Goal: Task Accomplishment & Management: Complete application form

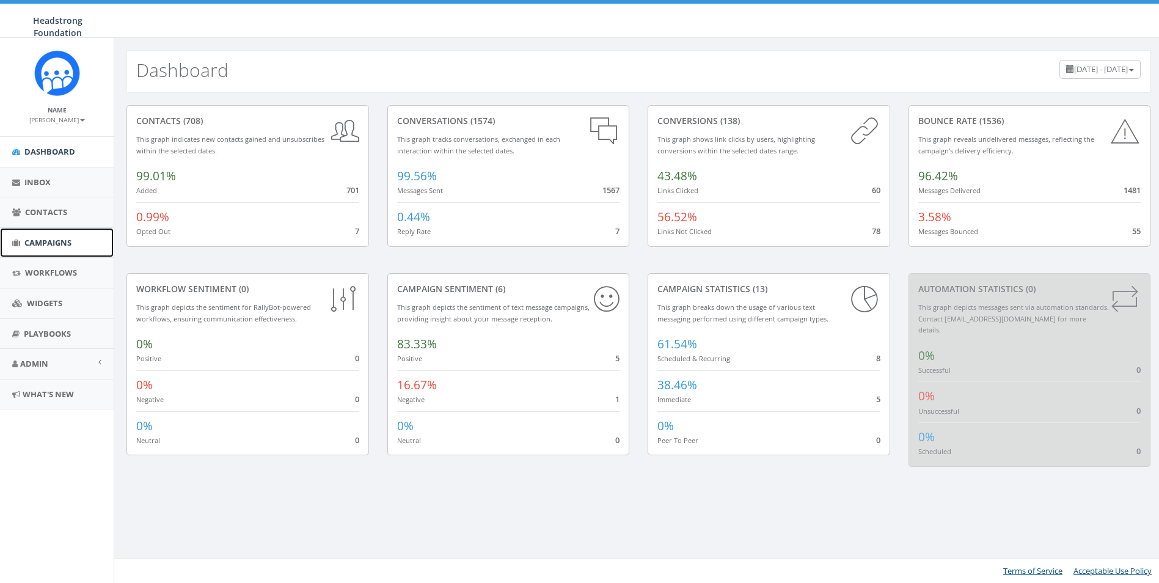
click at [80, 248] on link "Campaigns" at bounding box center [57, 243] width 114 height 30
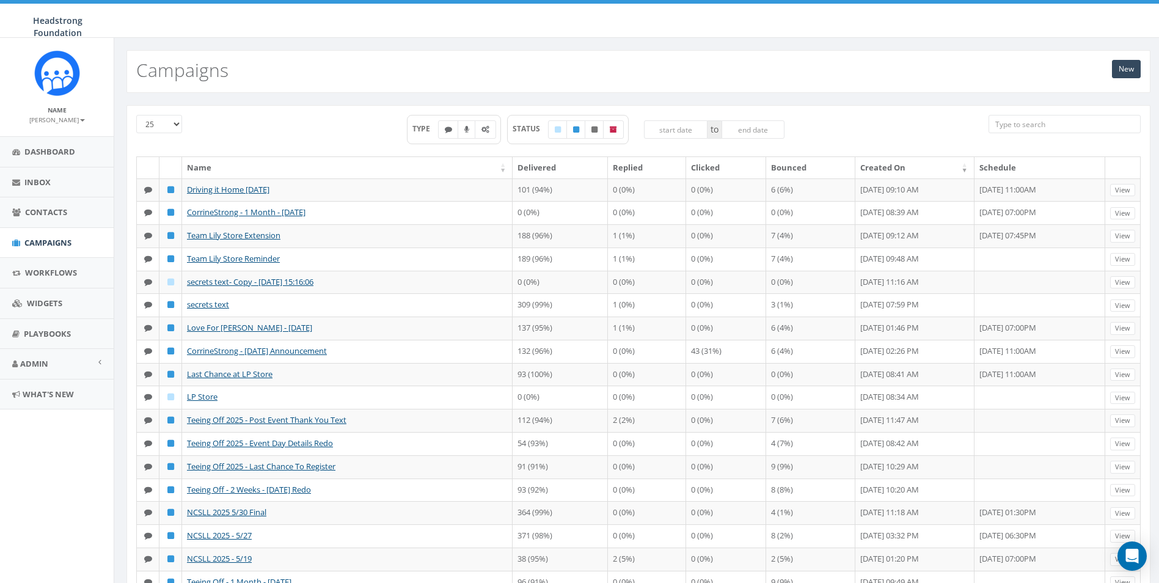
click at [1082, 129] on input "search" at bounding box center [1065, 124] width 152 height 18
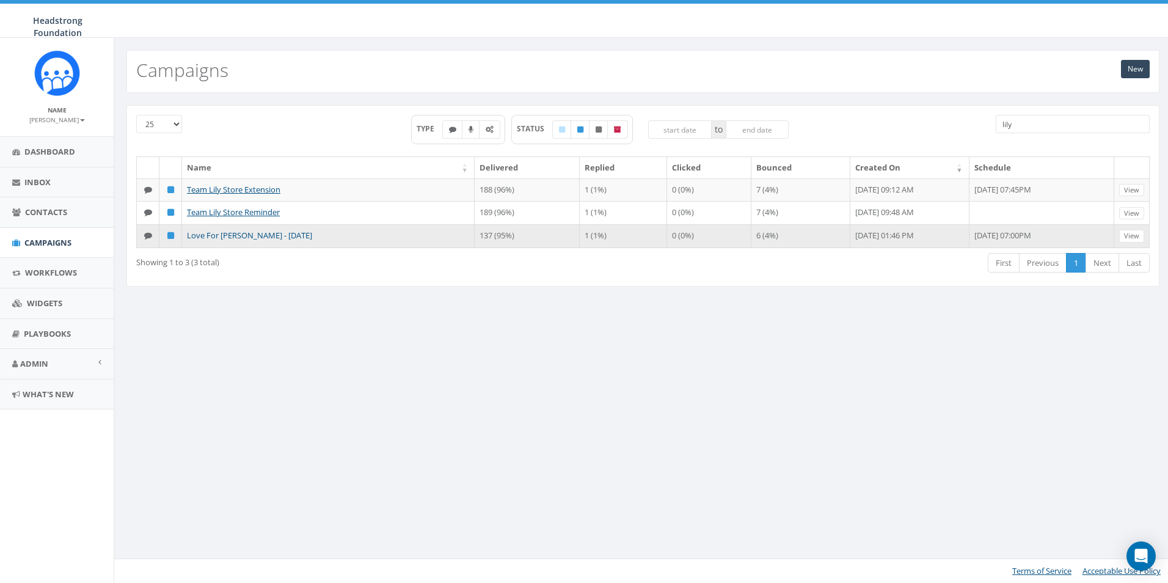
type input "lily"
click at [241, 232] on link "Love For Lily - July 31, 2025" at bounding box center [249, 235] width 125 height 11
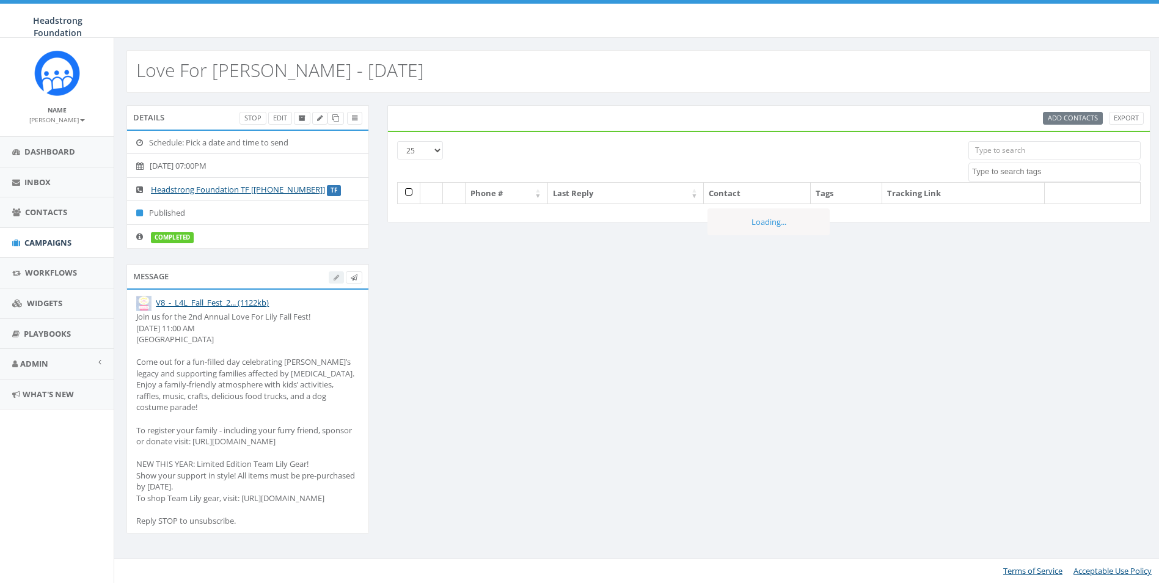
select select
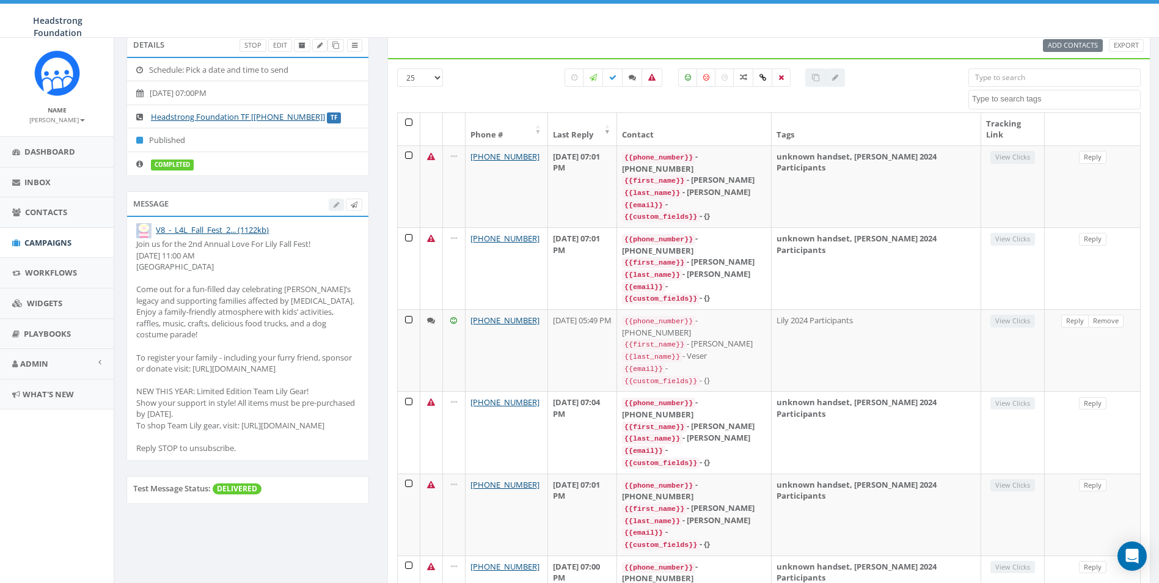
scroll to position [102, 0]
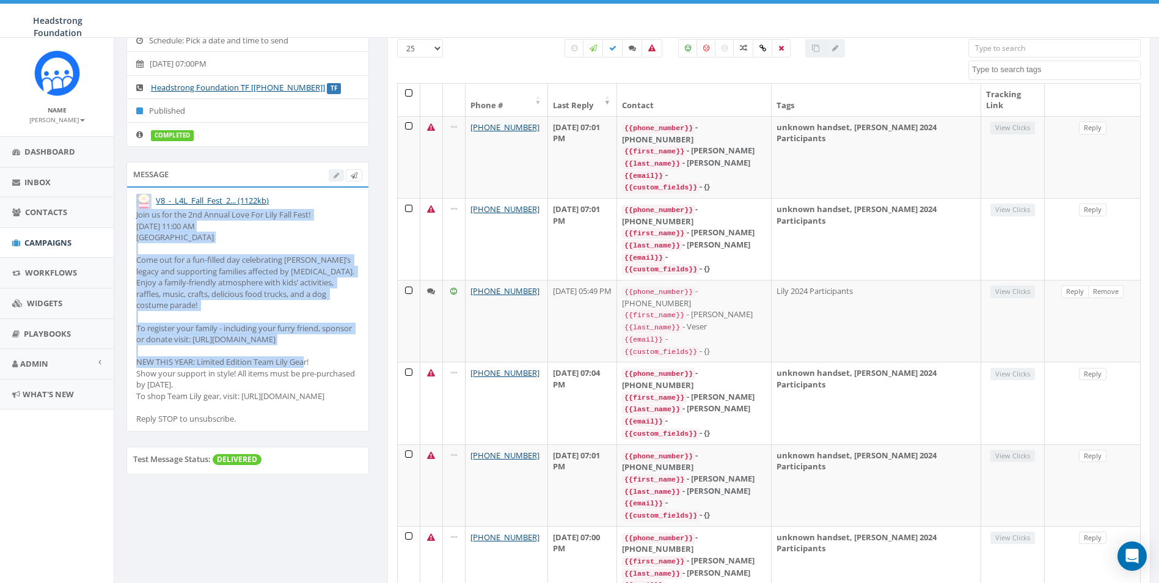
drag, startPoint x: 266, startPoint y: 343, endPoint x: 127, endPoint y: 216, distance: 188.6
click at [127, 216] on li "V8_-_L4L_Fall_Fest_2... (1122kb) Join us for the 2nd Annual Love For Lily Fall …" at bounding box center [247, 309] width 241 height 243
drag, startPoint x: 127, startPoint y: 216, endPoint x: 156, endPoint y: 221, distance: 29.2
copy div "Join us for the 2nd Annual Love For Lily Fall Fest! Sunday, October 5th at 11:0…"
click at [70, 151] on span "Dashboard" at bounding box center [49, 151] width 51 height 11
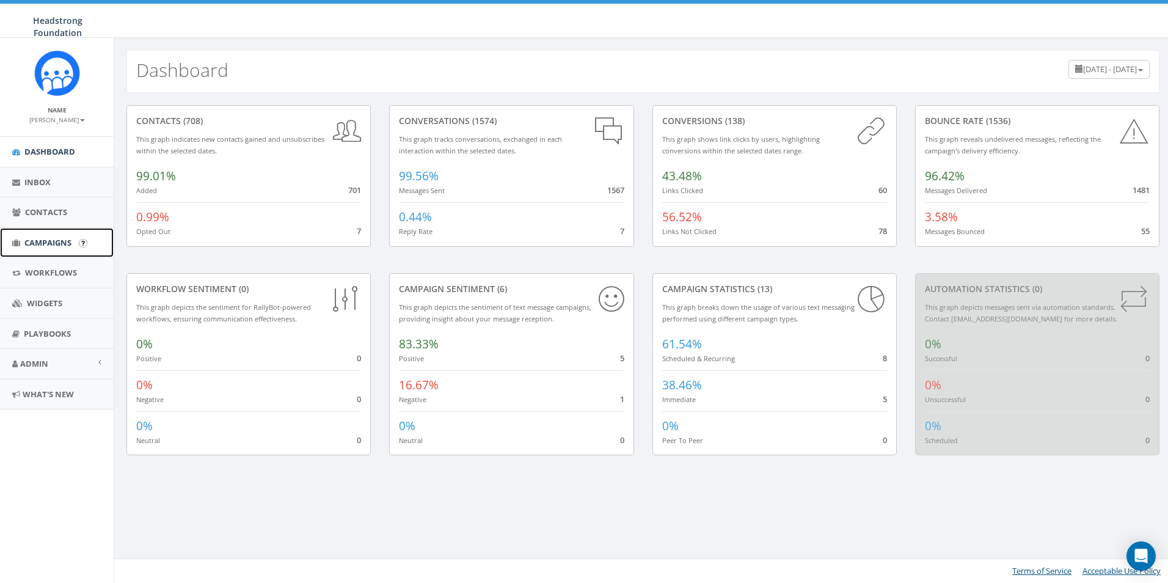
click at [77, 241] on link "Campaigns" at bounding box center [57, 243] width 114 height 30
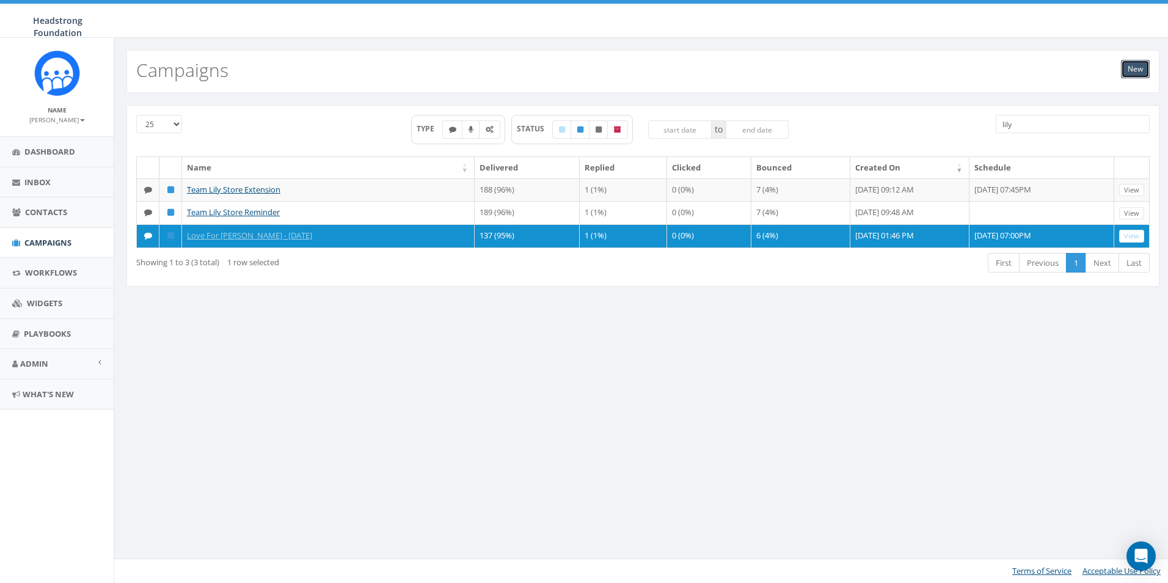
click at [1127, 62] on link "New" at bounding box center [1135, 69] width 29 height 18
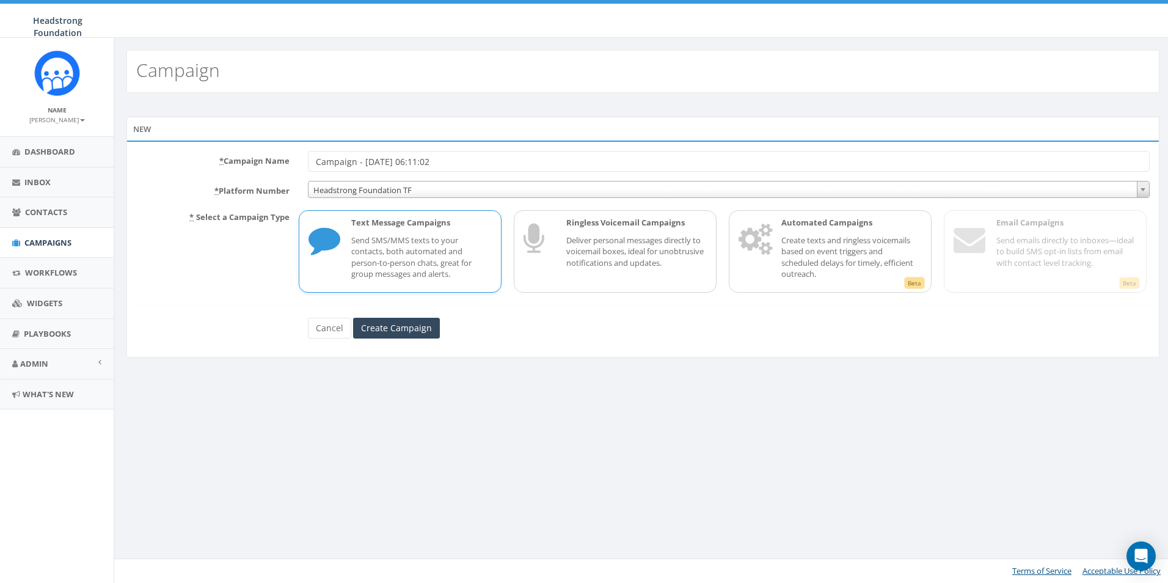
drag, startPoint x: 487, startPoint y: 162, endPoint x: 181, endPoint y: 174, distance: 305.8
click at [181, 174] on form "* Campaign Name Campaign - 09/04/2025, 06:11:02 * Platform Number Headstrong Fo…" at bounding box center [643, 245] width 1014 height 188
type input "L"
type input "Love for Lily - 1 Month"
click at [399, 334] on input "Create Campaign" at bounding box center [396, 328] width 87 height 21
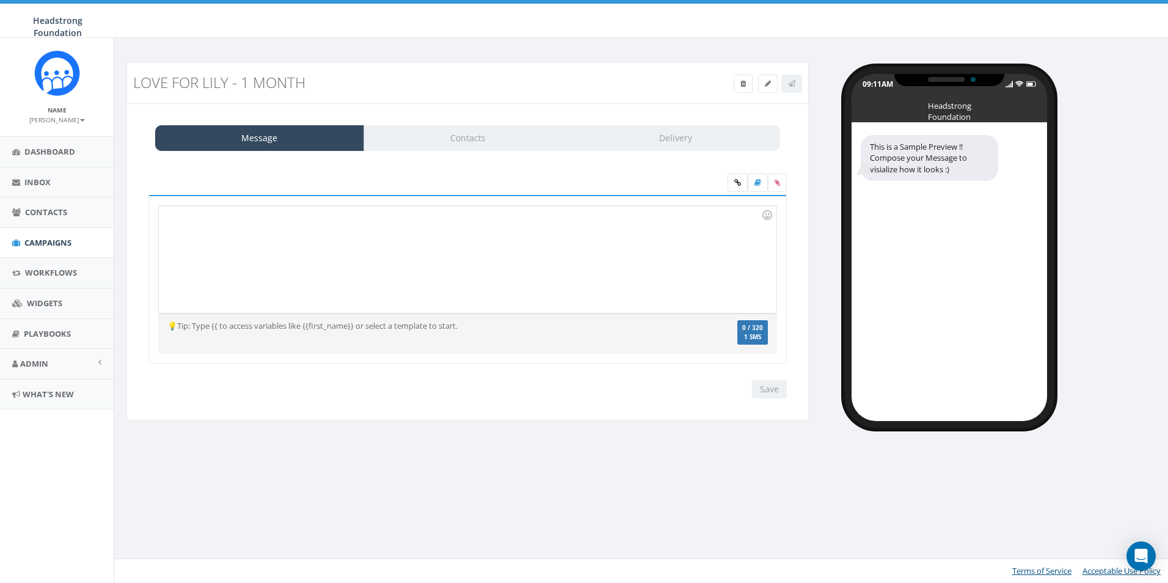
click at [290, 263] on div at bounding box center [467, 259] width 617 height 107
drag, startPoint x: 284, startPoint y: 232, endPoint x: 173, endPoint y: 219, distance: 112.0
click at [173, 219] on div "1 month away!" at bounding box center [467, 259] width 617 height 107
click at [461, 255] on div "1 MONTH AWAY!" at bounding box center [467, 259] width 617 height 107
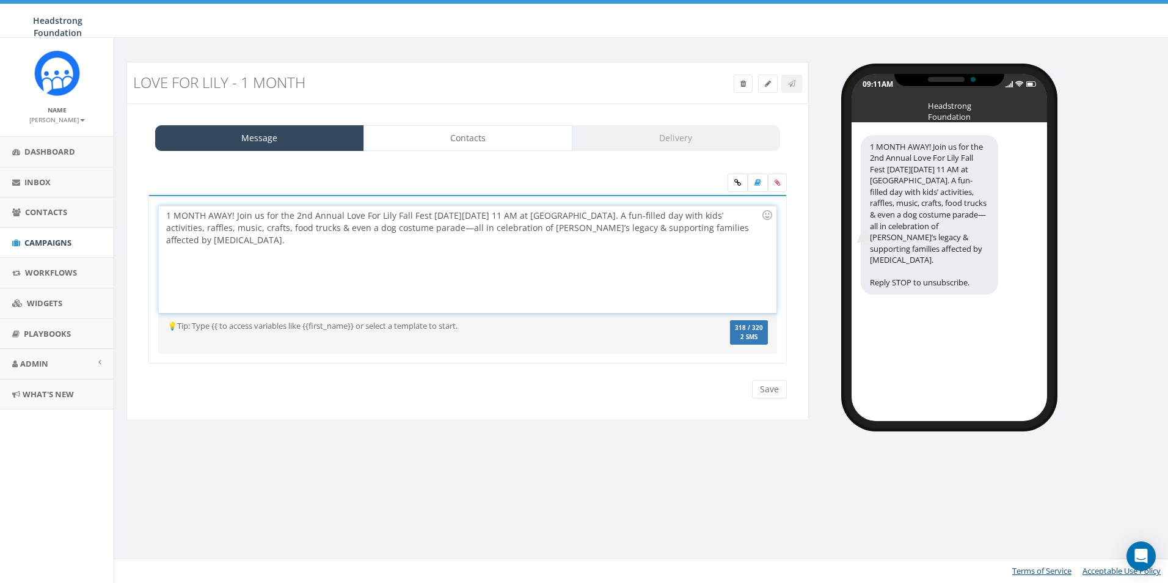
click at [726, 227] on div "1 MONTH AWAY! Join us for the 2nd Annual Love For Lily Fall Fest [DATE][DATE] 1…" at bounding box center [467, 259] width 617 height 107
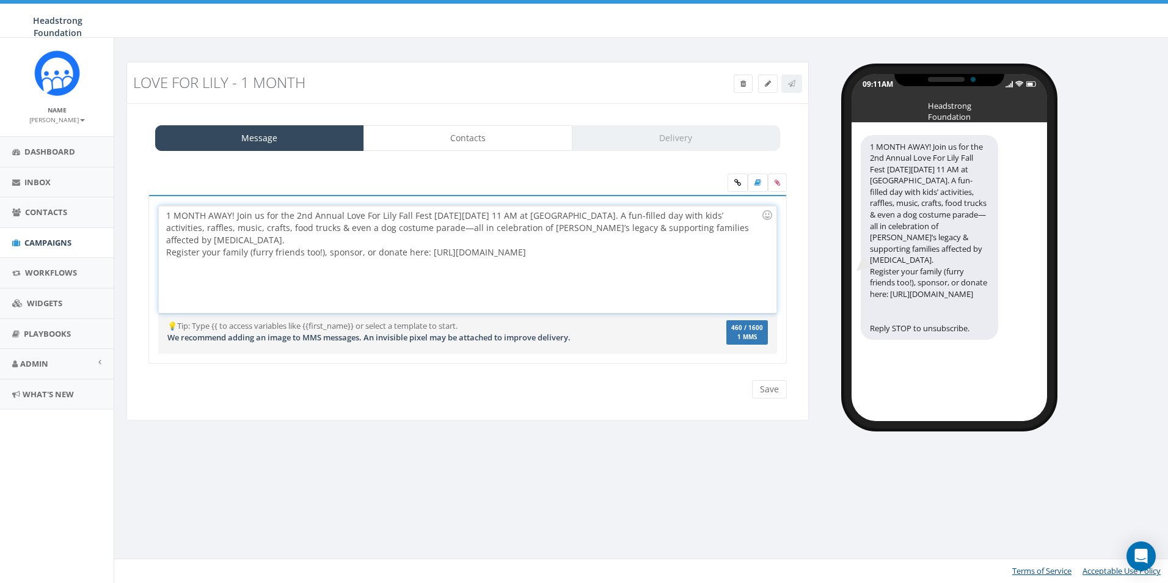
click at [730, 227] on div "1 MONTH AWAY! Join us for the 2nd Annual Love For Lily Fall Fest [DATE][DATE] 1…" at bounding box center [467, 259] width 617 height 107
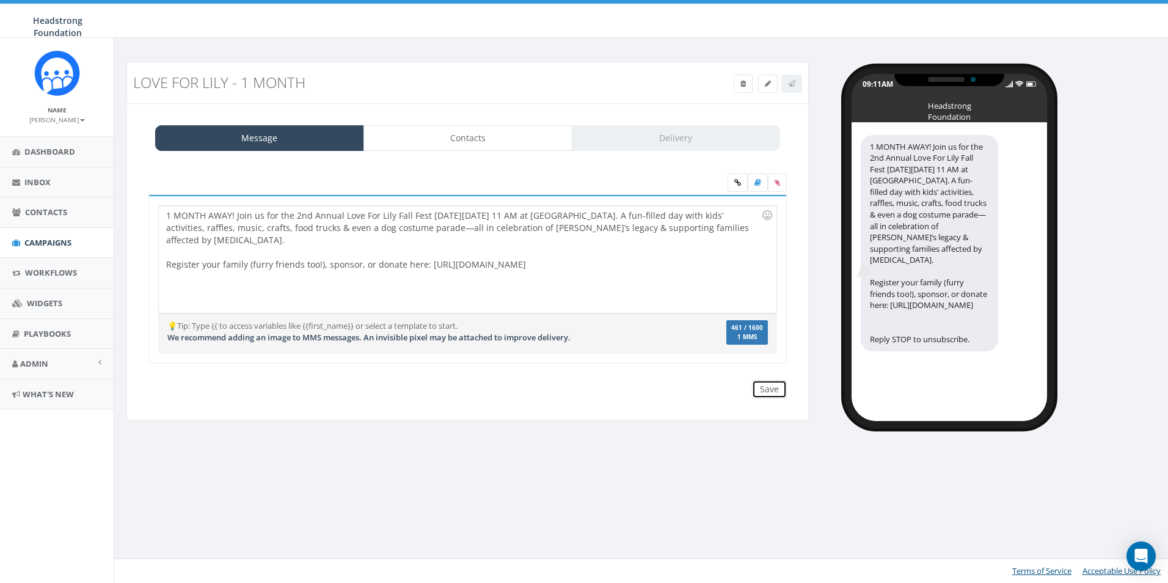
click at [766, 389] on input "Save" at bounding box center [769, 389] width 35 height 18
click at [797, 90] on link at bounding box center [792, 84] width 21 height 18
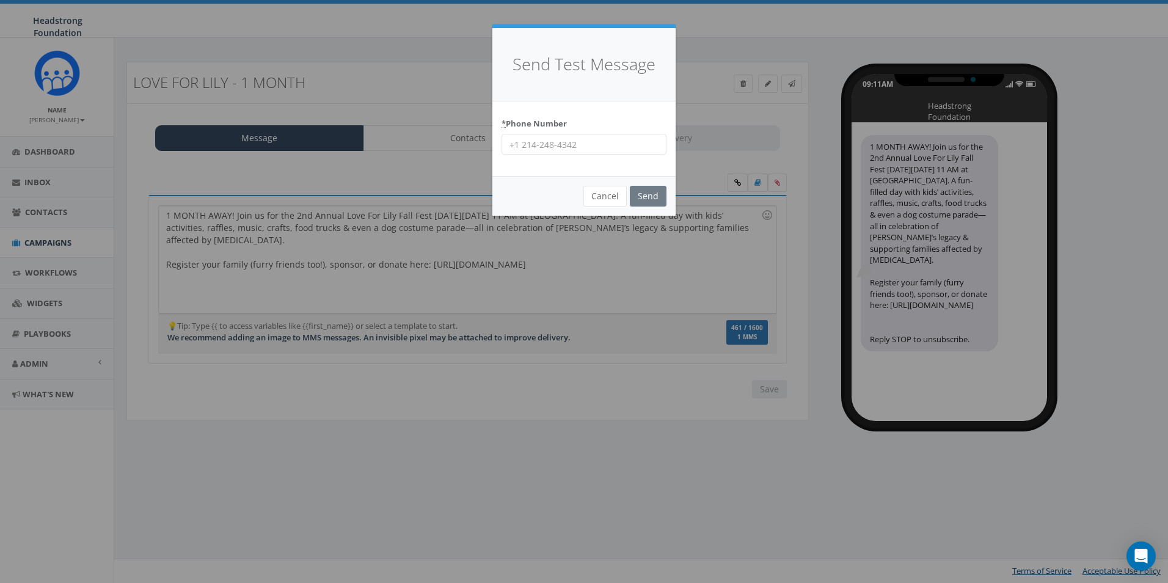
click at [612, 143] on input "* Phone Number" at bounding box center [584, 144] width 165 height 21
type input "6098022576"
click at [642, 190] on input "Send" at bounding box center [648, 196] width 37 height 21
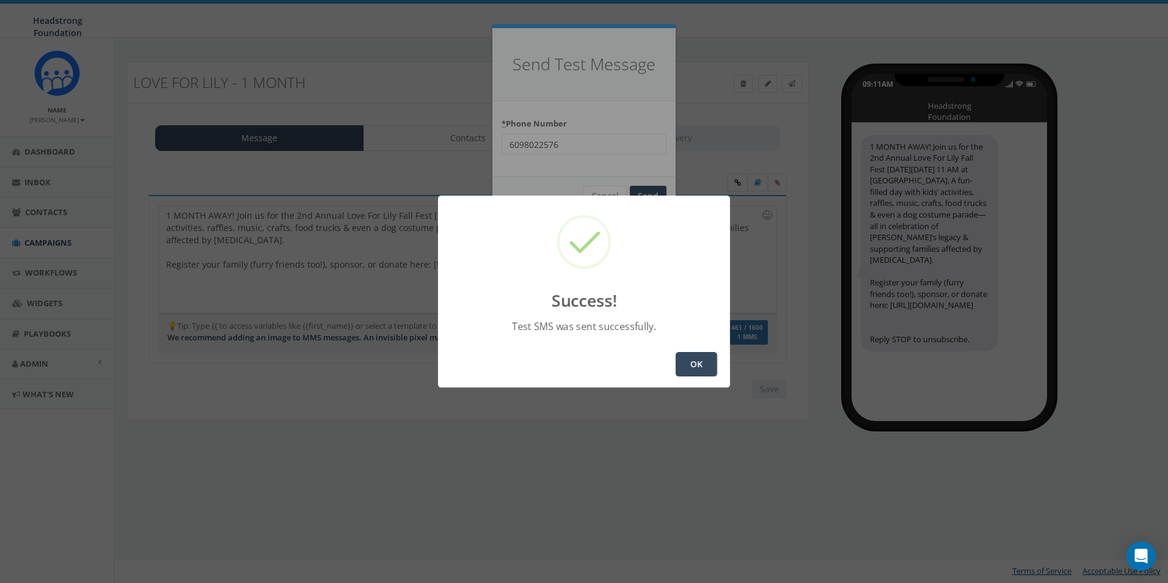
click at [694, 356] on button "OK" at bounding box center [697, 364] width 42 height 24
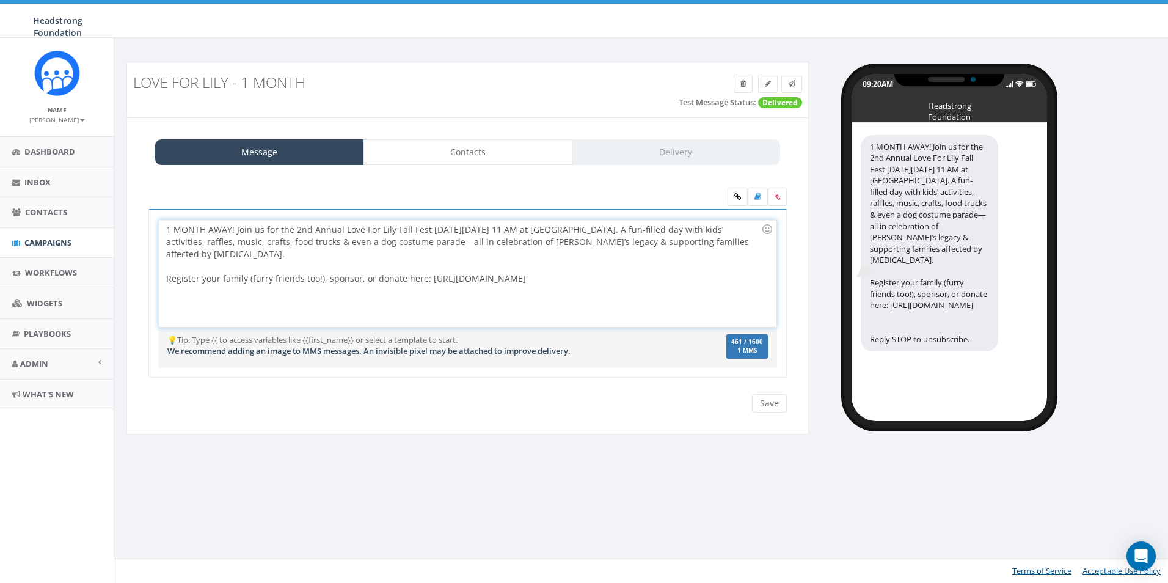
click at [754, 279] on div "1 MONTH AWAY! Join us for the 2nd Annual Love For Lily Fall Fest [DATE][DATE] 1…" at bounding box center [467, 273] width 617 height 107
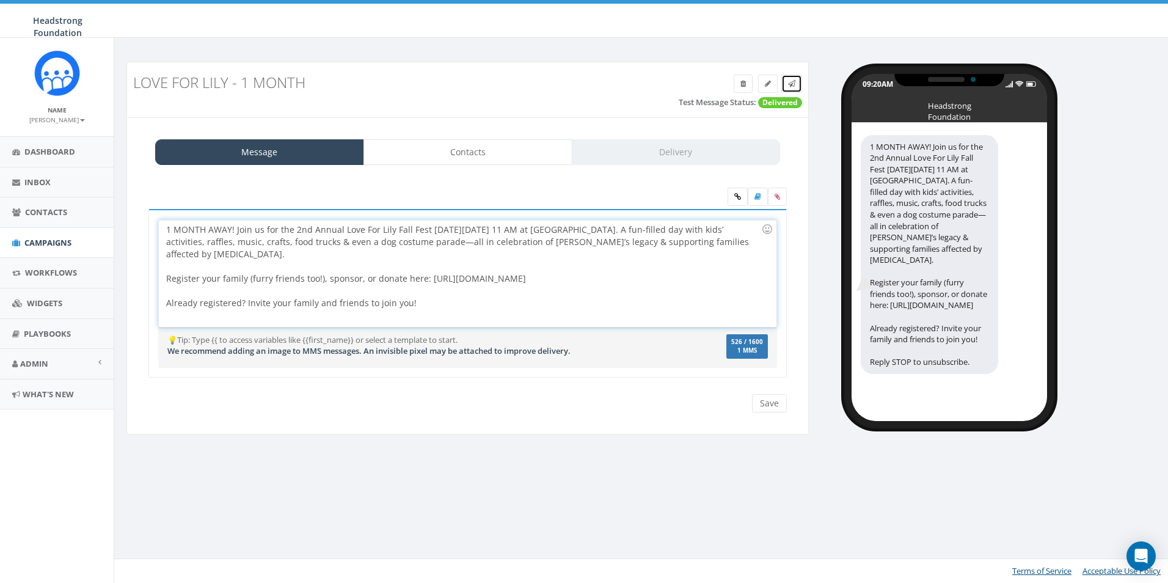
click at [793, 88] on span at bounding box center [791, 83] width 7 height 10
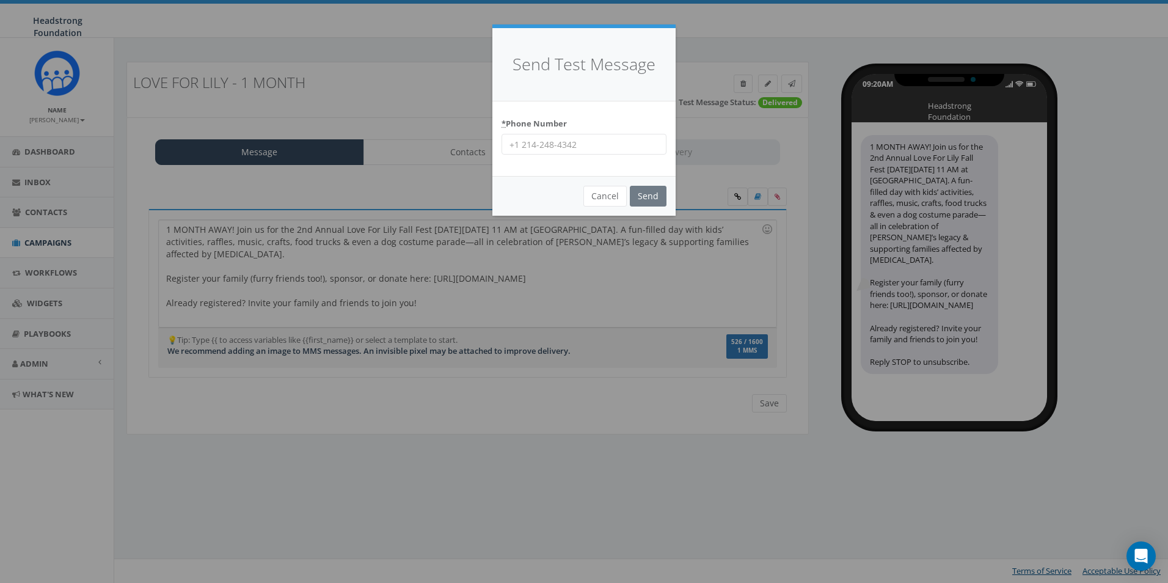
click at [599, 140] on input "* Phone Number" at bounding box center [584, 144] width 165 height 21
type input "6098022576"
click at [665, 199] on input "Send" at bounding box center [648, 196] width 37 height 21
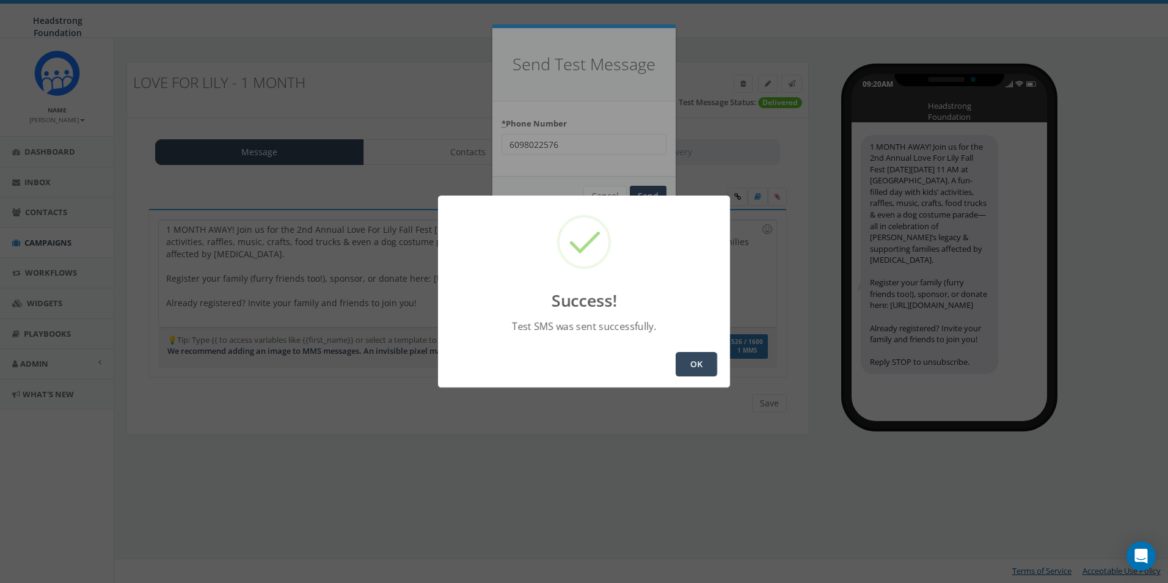
click at [711, 359] on button "OK" at bounding box center [697, 364] width 42 height 24
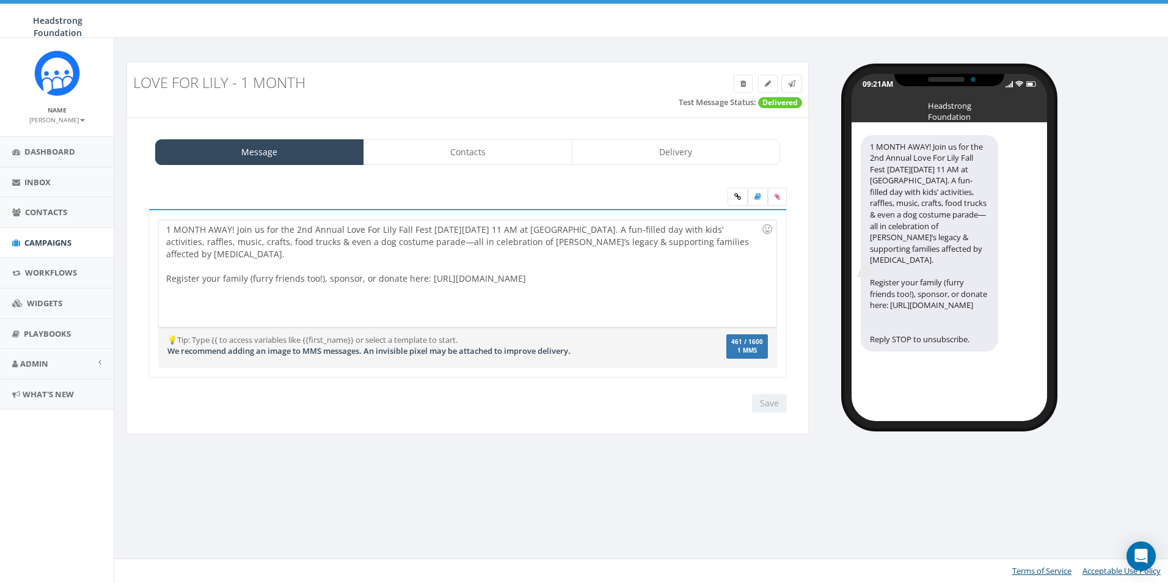
click at [743, 260] on div at bounding box center [463, 266] width 595 height 12
click at [747, 262] on div "1 MONTH AWAY! Join us for the 2nd Annual Love For Lily Fall Fest on Sunday, Oct…" at bounding box center [467, 273] width 617 height 107
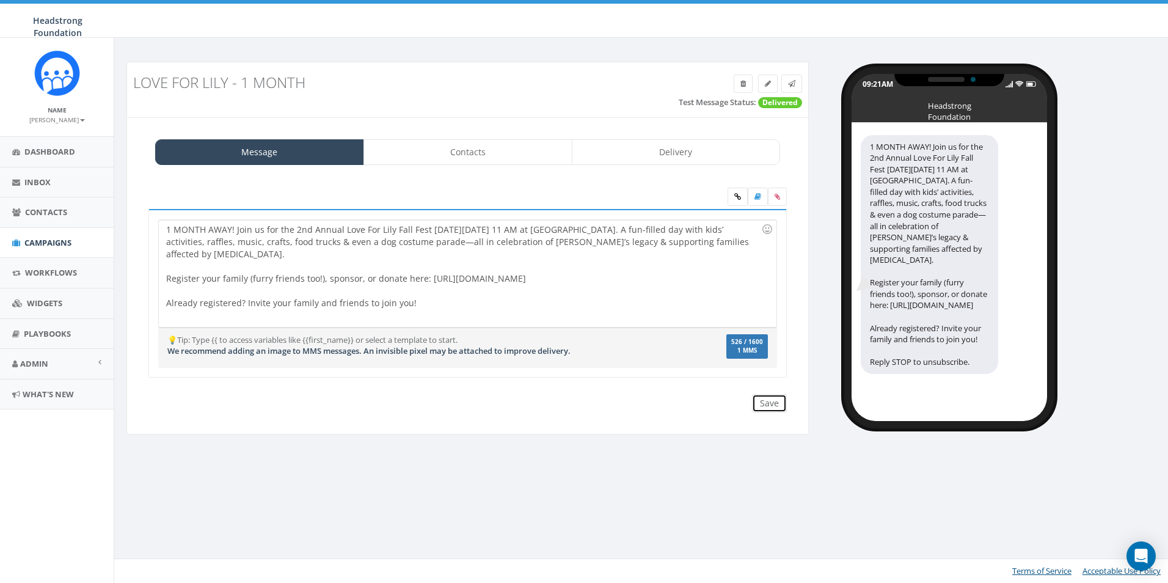
click at [771, 398] on input "Save" at bounding box center [769, 403] width 35 height 18
click at [786, 83] on link at bounding box center [792, 84] width 21 height 18
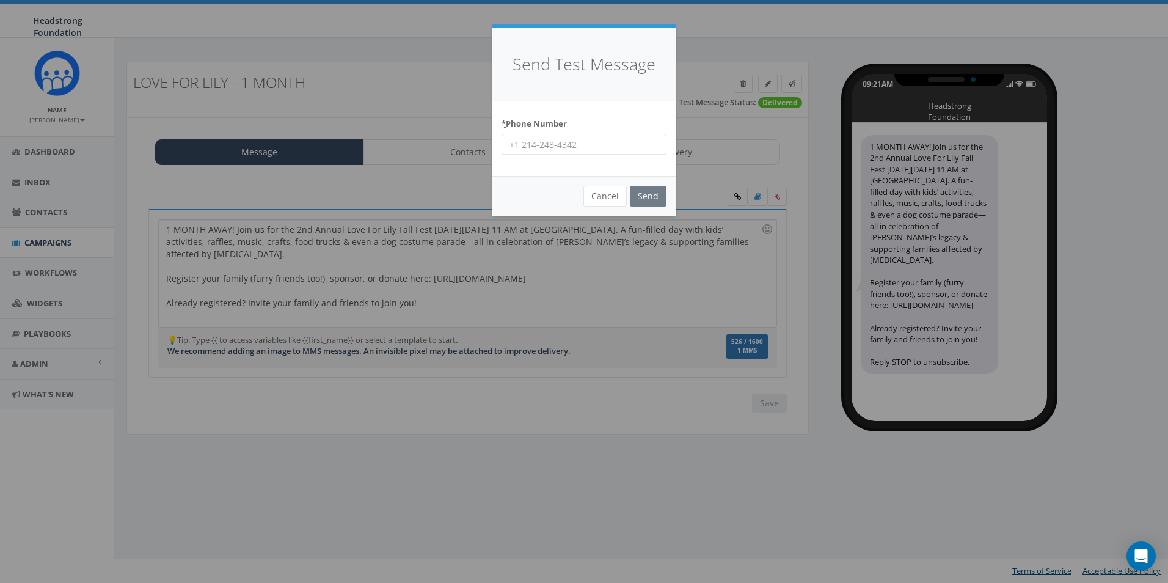
click at [573, 142] on input "* Phone Number" at bounding box center [584, 144] width 165 height 21
type input "6098022576"
click at [662, 189] on input "Send" at bounding box center [648, 196] width 37 height 21
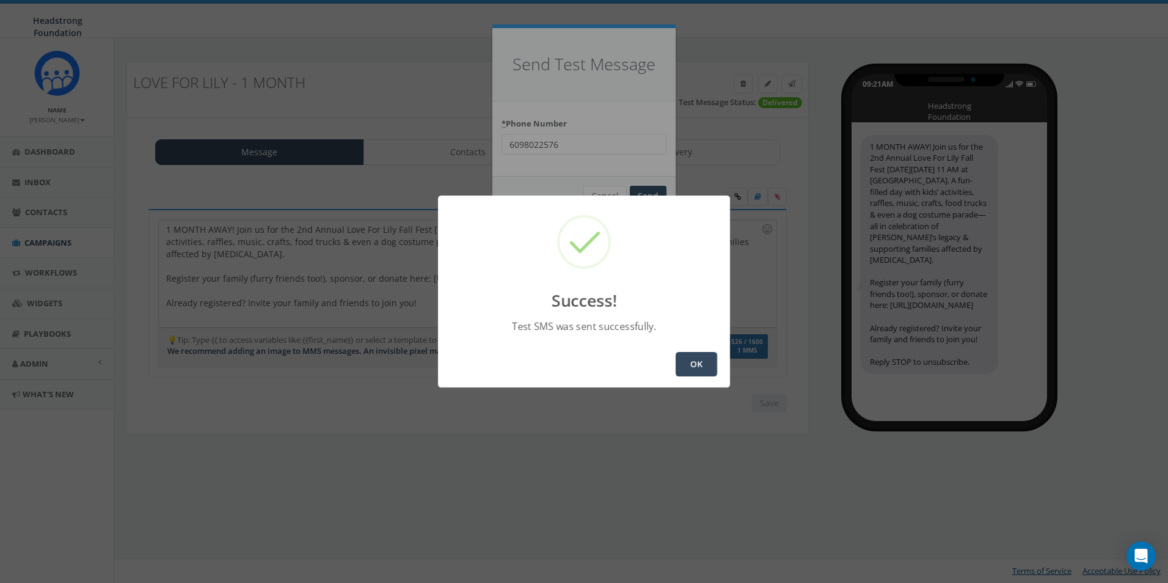
click at [689, 368] on button "OK" at bounding box center [697, 364] width 42 height 24
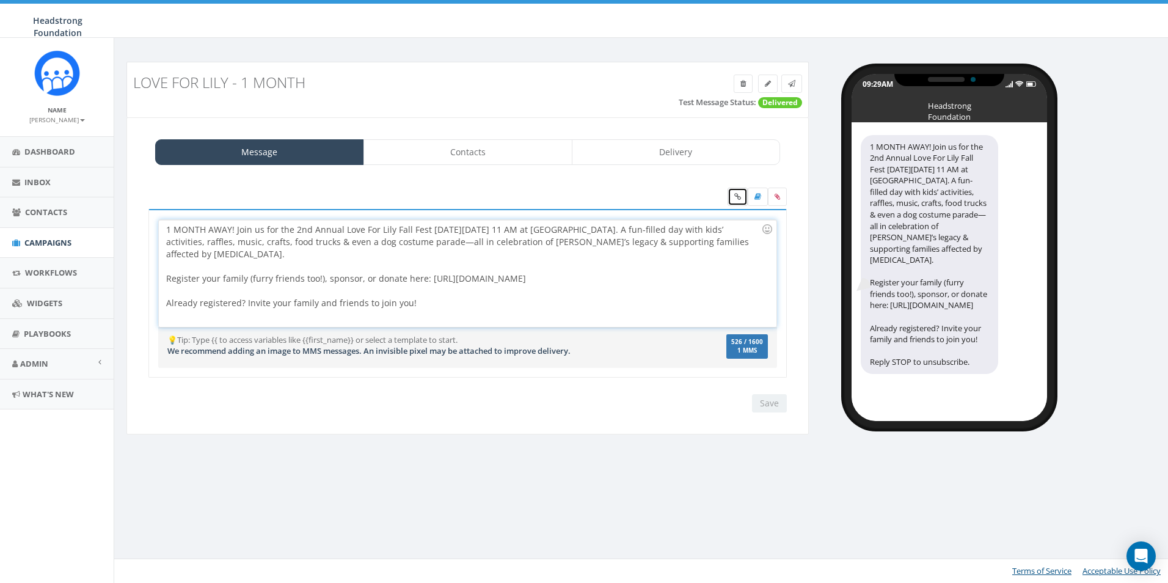
click at [742, 197] on link at bounding box center [738, 197] width 20 height 18
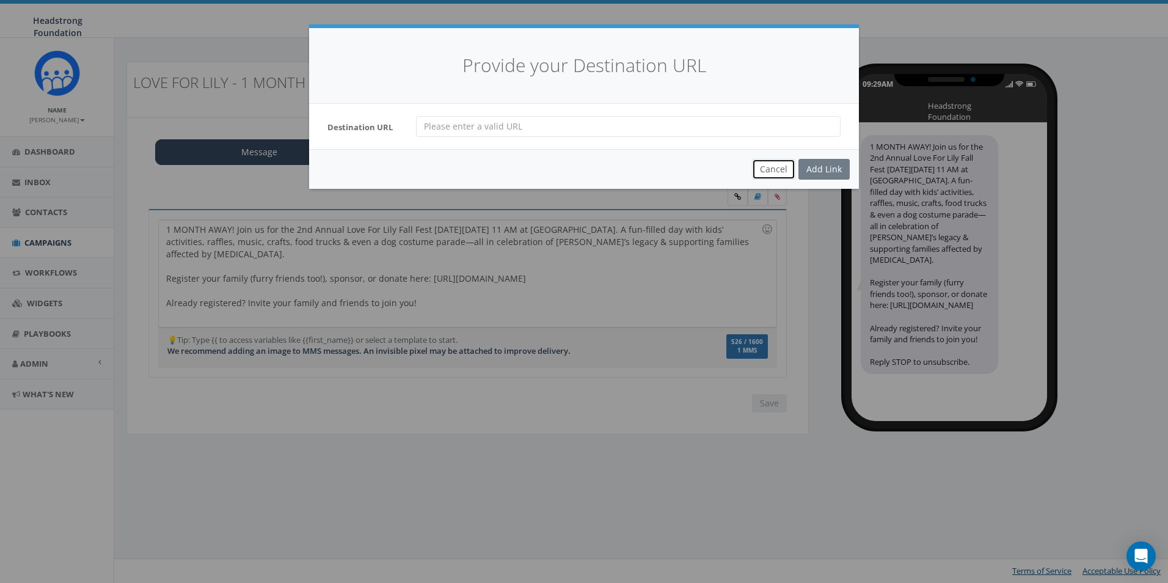
click at [777, 170] on button "Cancel" at bounding box center [773, 169] width 43 height 21
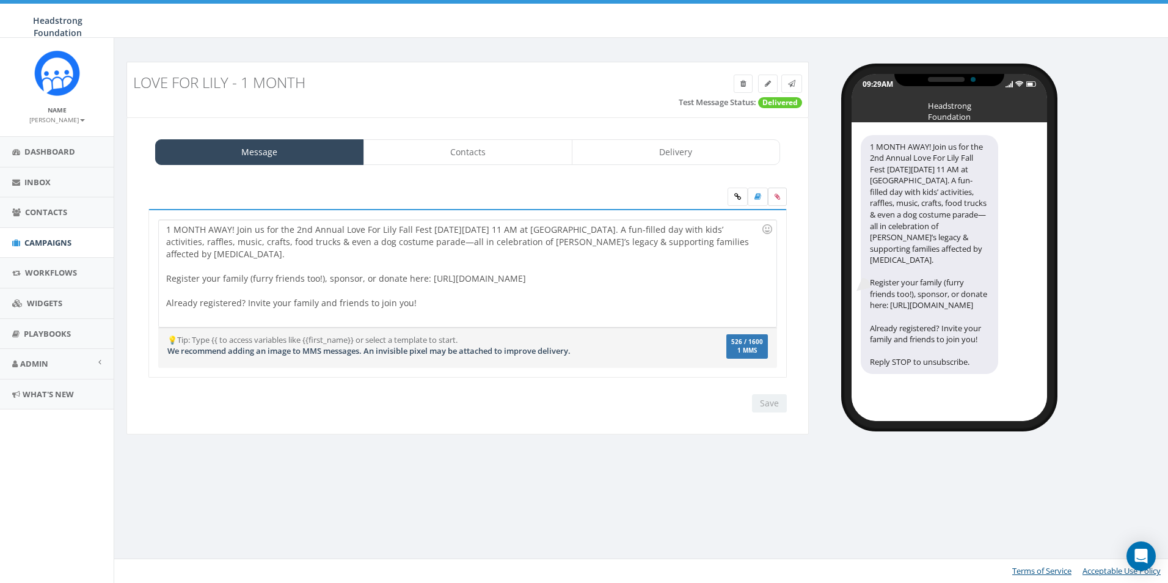
click at [775, 197] on icon at bounding box center [777, 196] width 5 height 7
click at [0, 0] on input "file" at bounding box center [0, 0] width 0 height 0
click at [778, 200] on icon at bounding box center [777, 196] width 5 height 7
click at [0, 0] on input "file" at bounding box center [0, 0] width 0 height 0
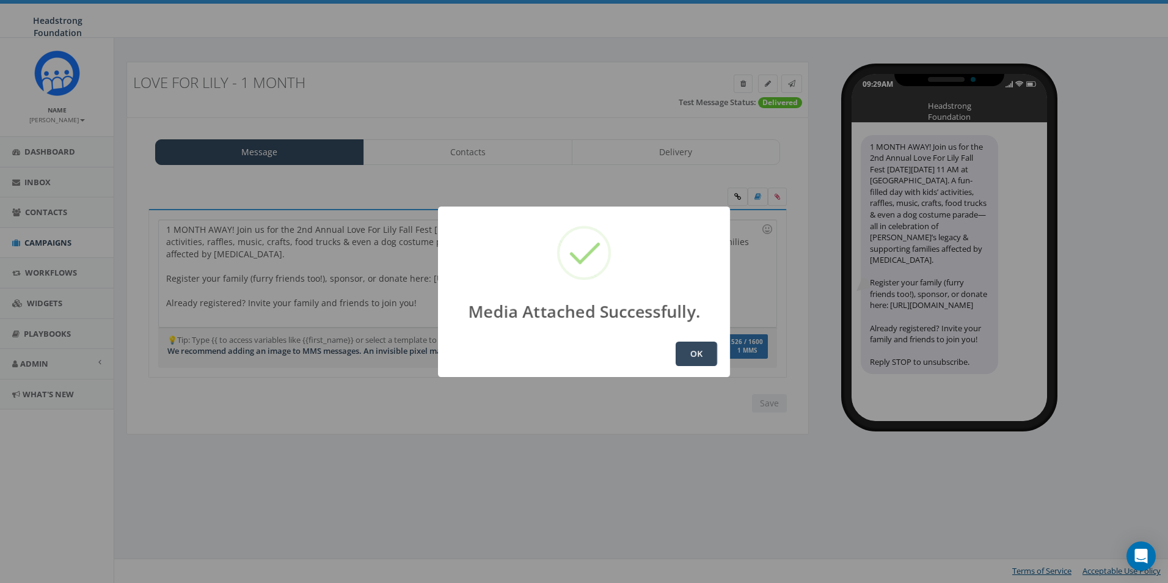
click at [698, 354] on button "OK" at bounding box center [697, 354] width 42 height 24
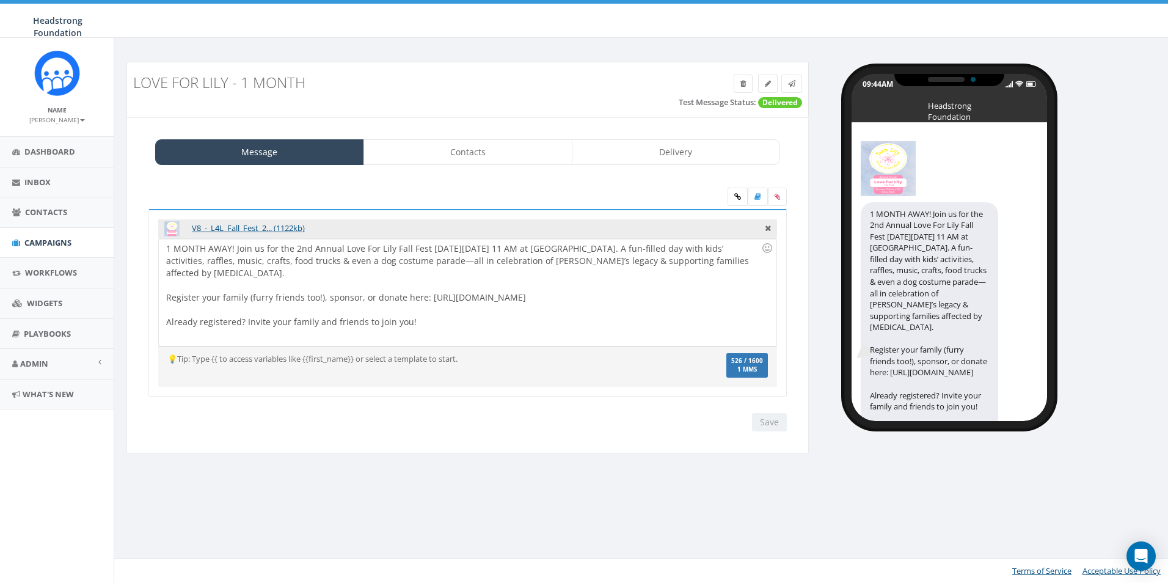
click at [630, 332] on div "1 MONTH AWAY! Join us for the 2nd Annual Love For Lily Fall Fest [DATE][DATE] 1…" at bounding box center [467, 292] width 617 height 107
click at [762, 419] on div "Save Next" at bounding box center [766, 422] width 41 height 18
click at [528, 152] on link "Contacts" at bounding box center [468, 152] width 209 height 26
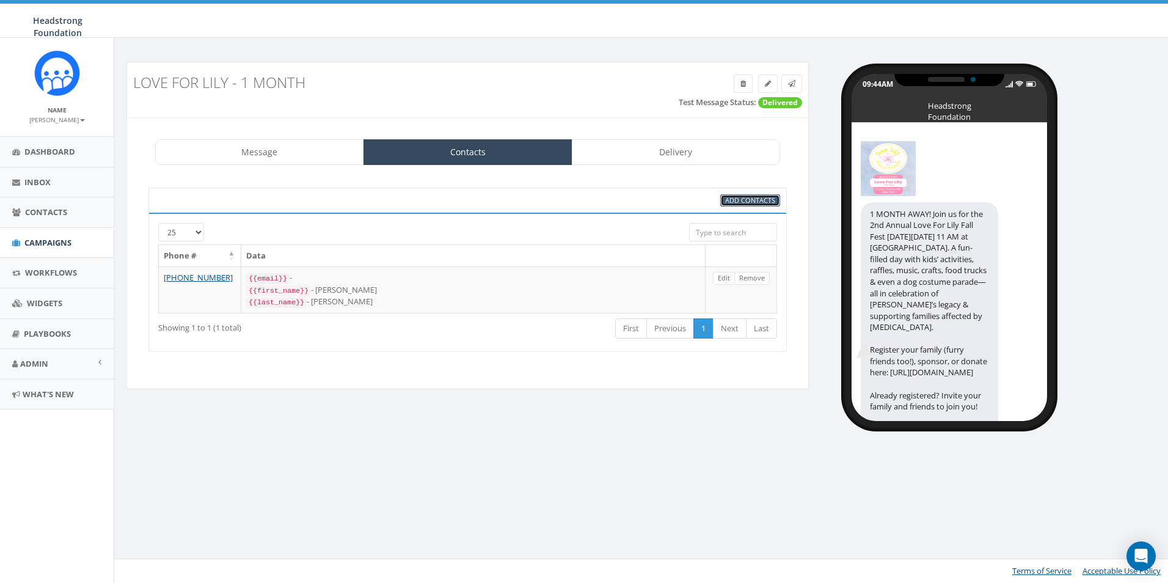
click at [760, 199] on span "Add Contacts" at bounding box center [750, 200] width 50 height 9
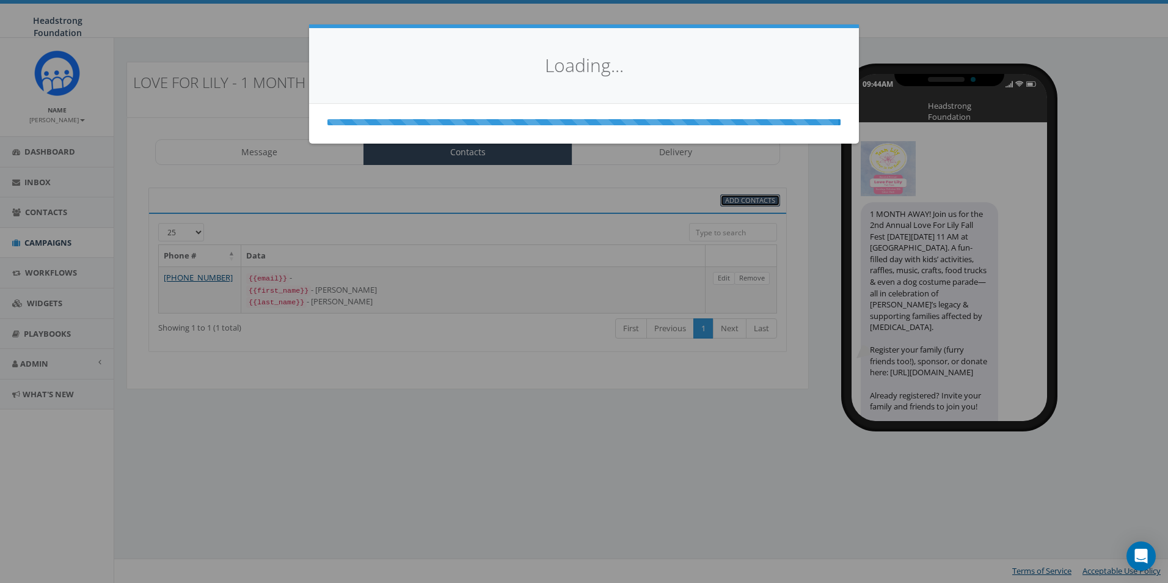
select select
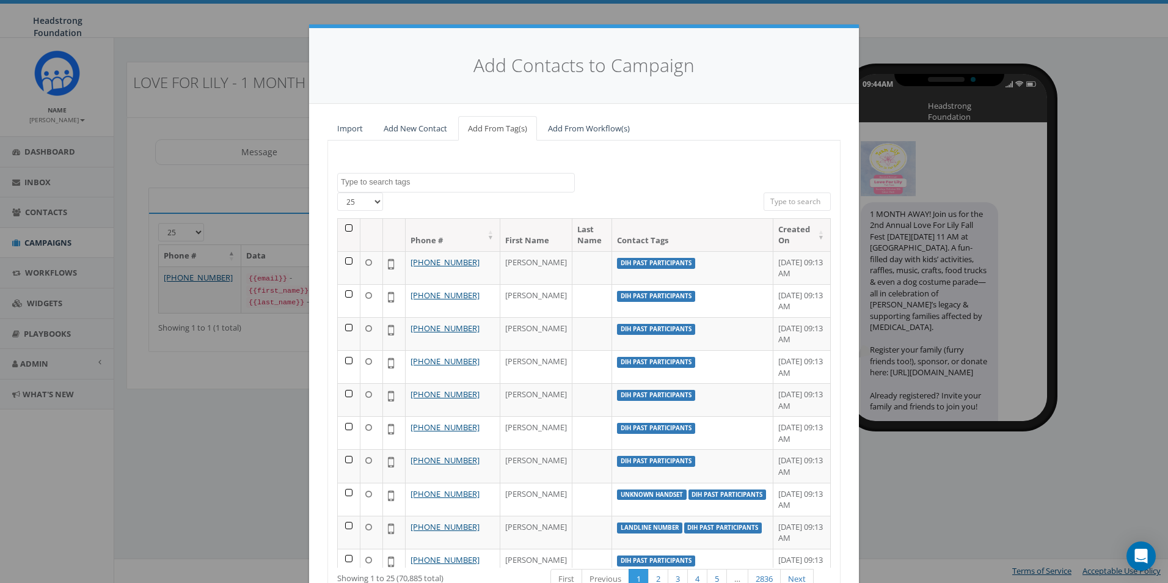
click at [403, 183] on textarea "Search" at bounding box center [457, 182] width 233 height 11
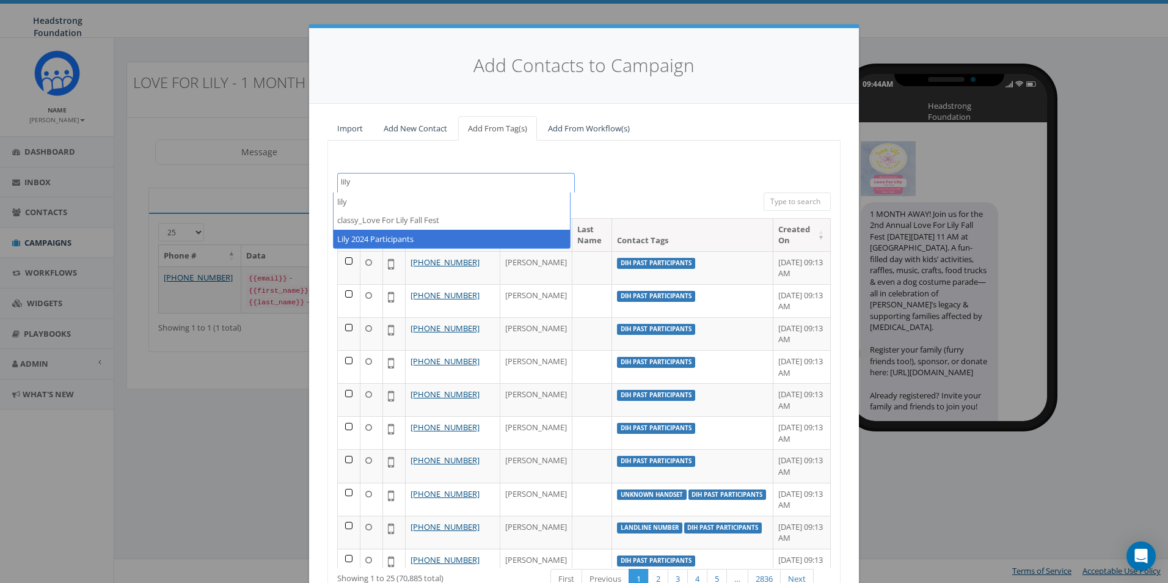
type textarea "lily"
select select "Lily 2024 Participants"
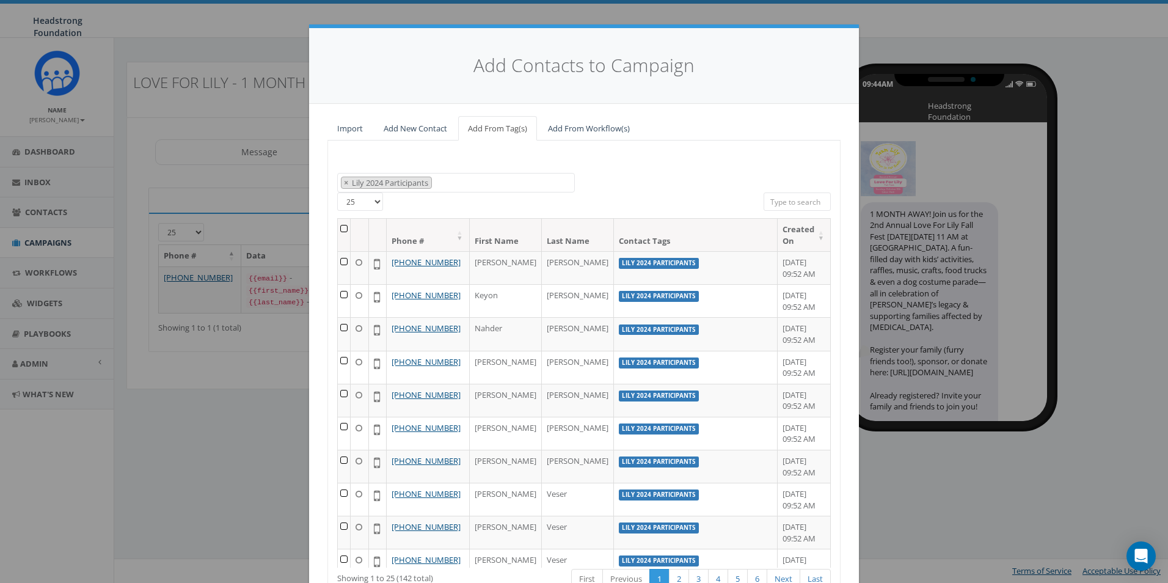
click at [342, 232] on th at bounding box center [344, 235] width 13 height 32
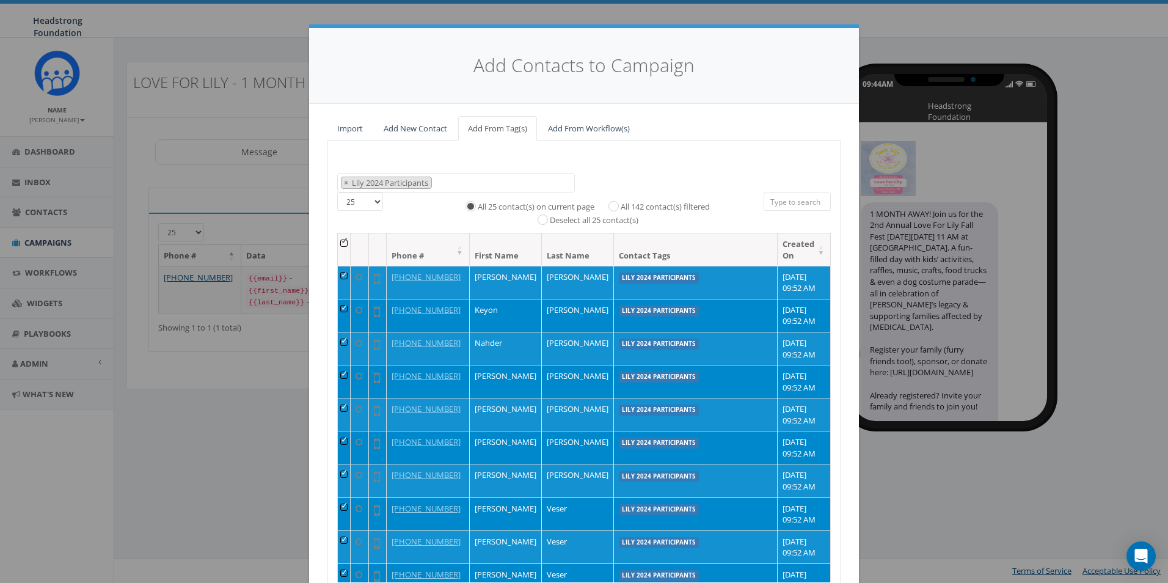
click at [458, 183] on span "× Lily 2024 Participants" at bounding box center [456, 183] width 238 height 20
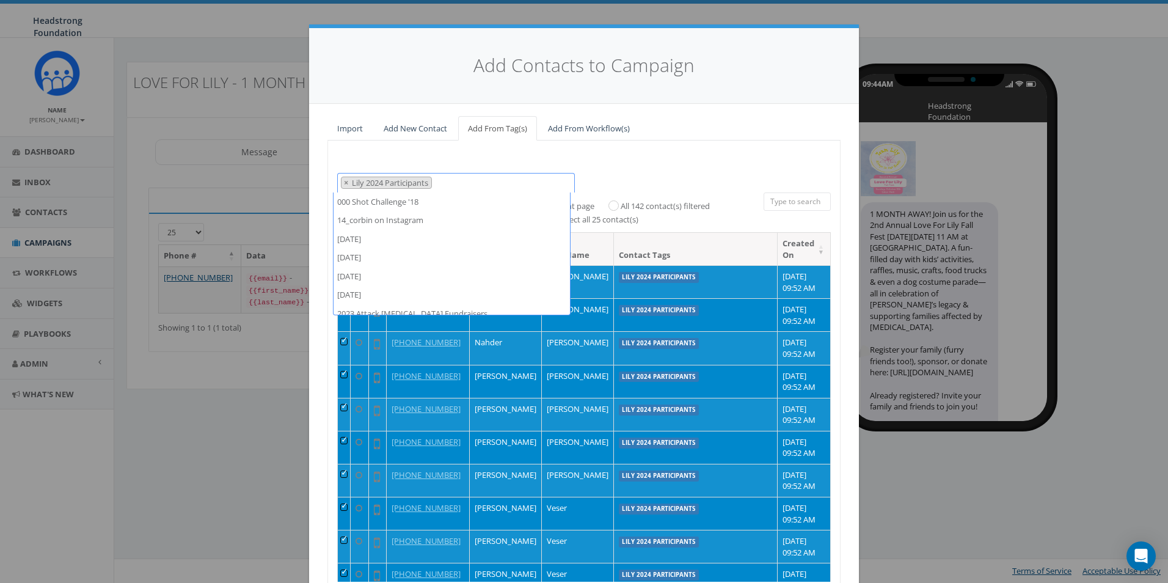
scroll to position [28976, 0]
click at [494, 191] on span "× Lily 2024 Participants" at bounding box center [456, 183] width 238 height 20
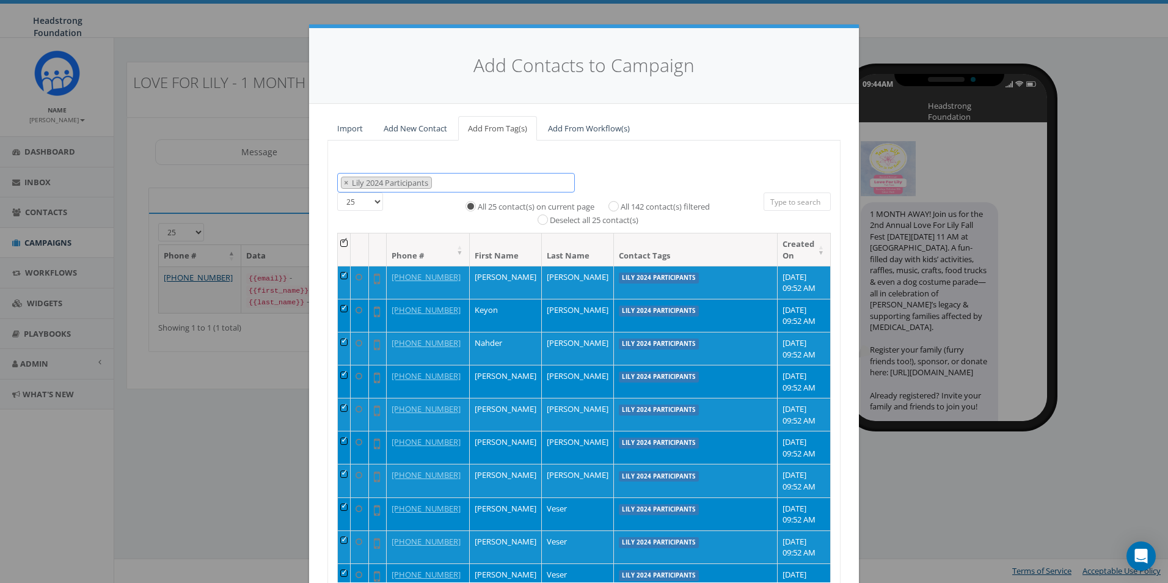
click at [491, 182] on span "× Lily 2024 Participants" at bounding box center [456, 183] width 238 height 20
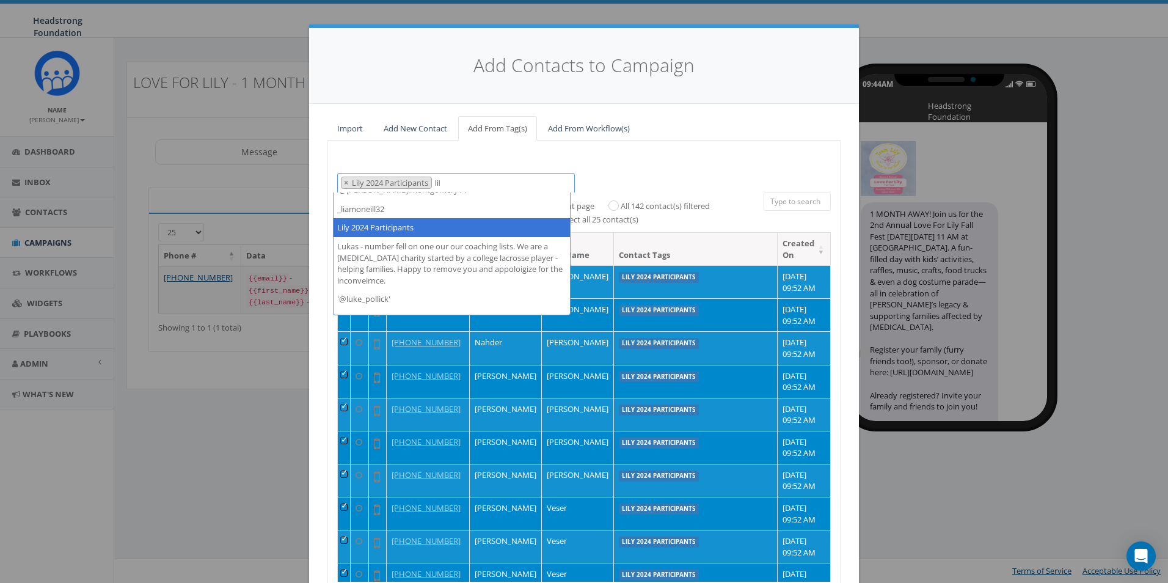
scroll to position [0, 0]
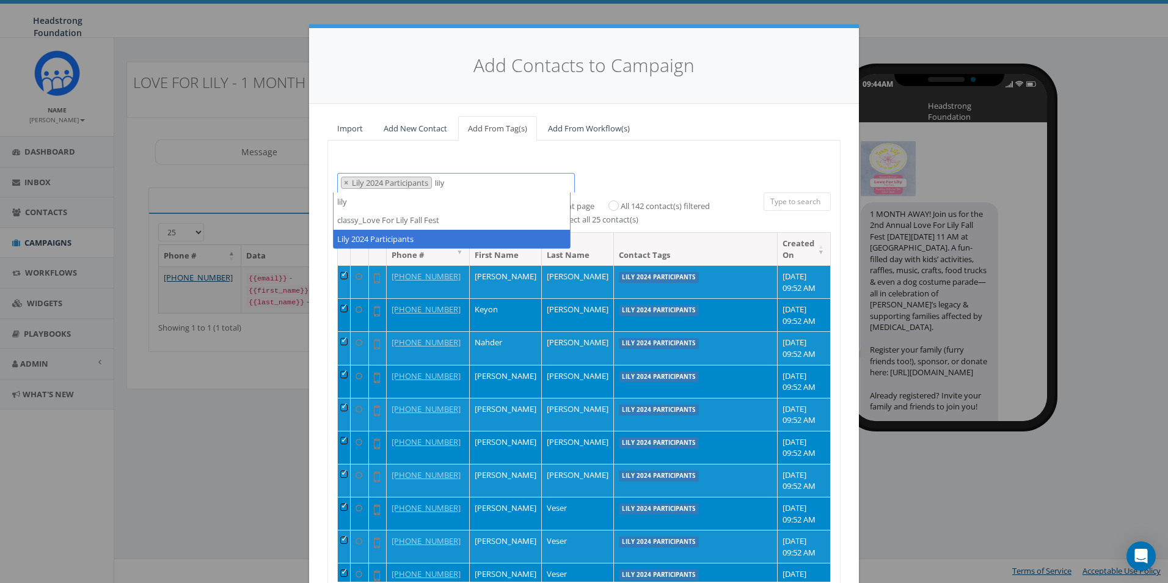
type textarea "lily"
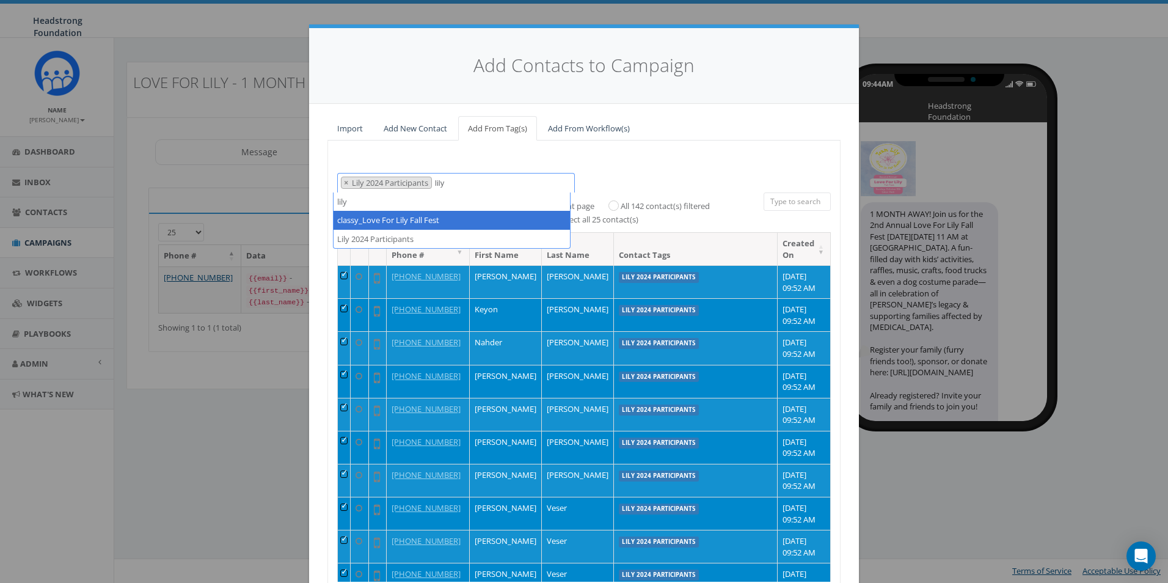
select select "classy_Love For Lily Fall Fest"
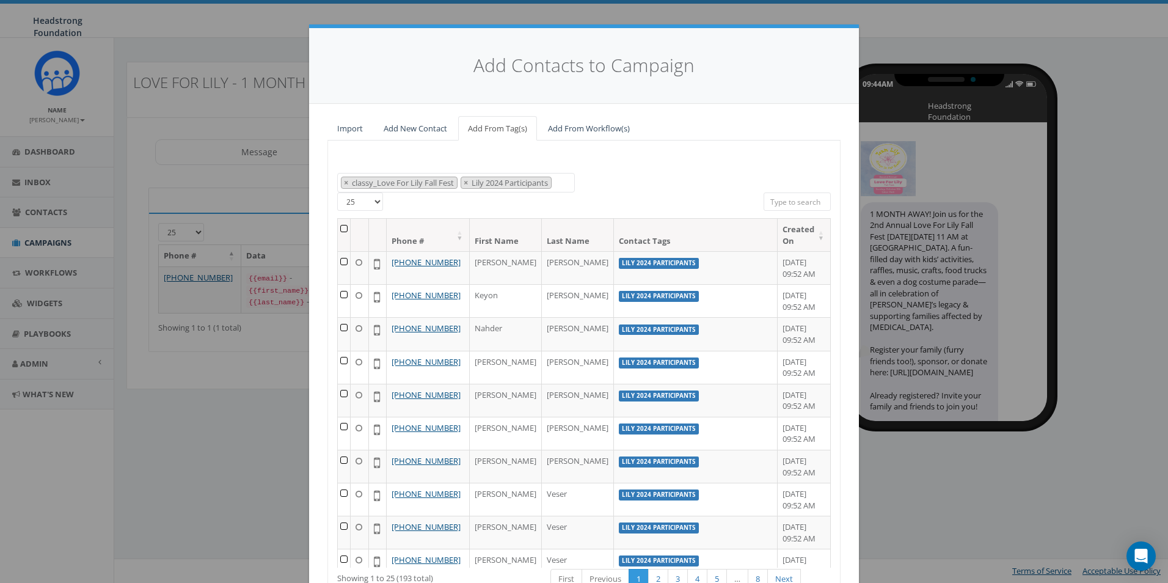
click at [343, 230] on th at bounding box center [344, 235] width 13 height 32
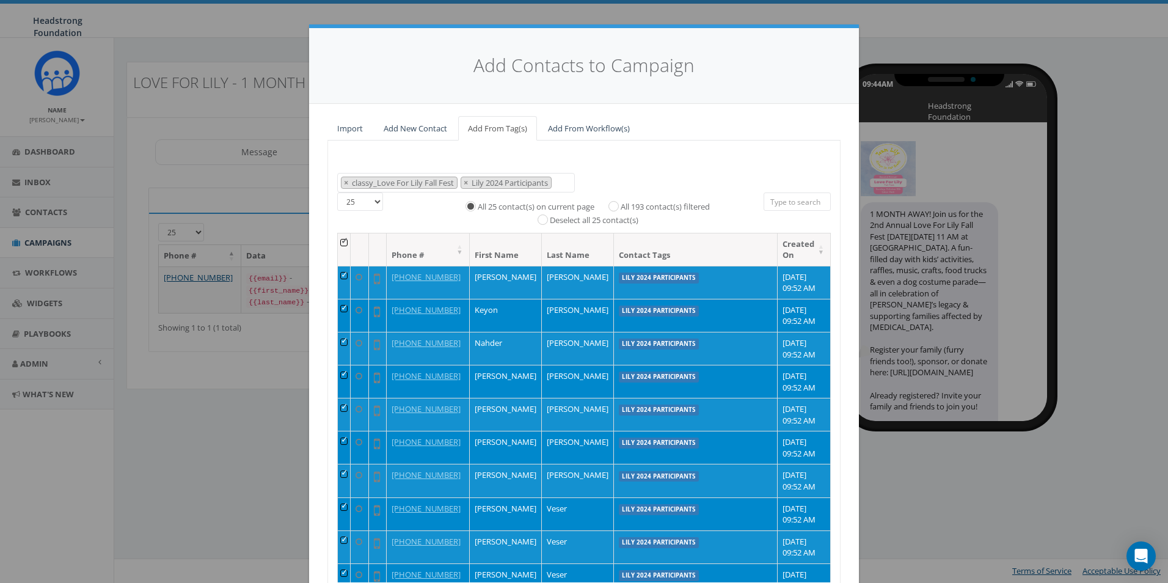
click at [656, 200] on div "All 193 contact(s) filtered" at bounding box center [655, 206] width 109 height 15
click at [655, 206] on label "All 193 contact(s) filtered" at bounding box center [665, 207] width 89 height 12
click at [621, 206] on input "All 193 contact(s) filtered" at bounding box center [617, 205] width 8 height 8
radio input "true"
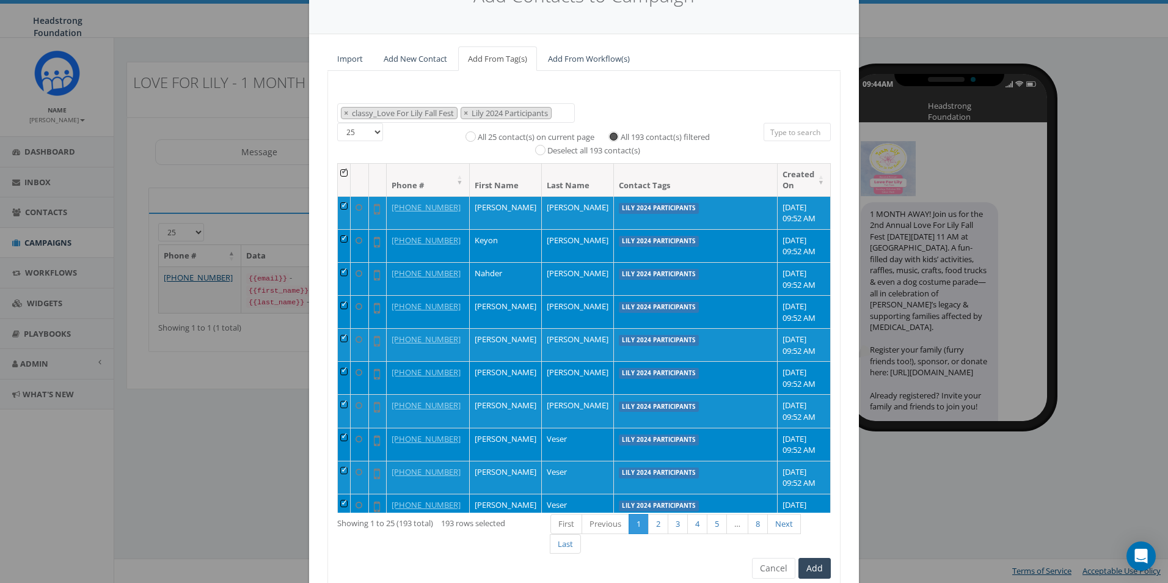
scroll to position [121, 0]
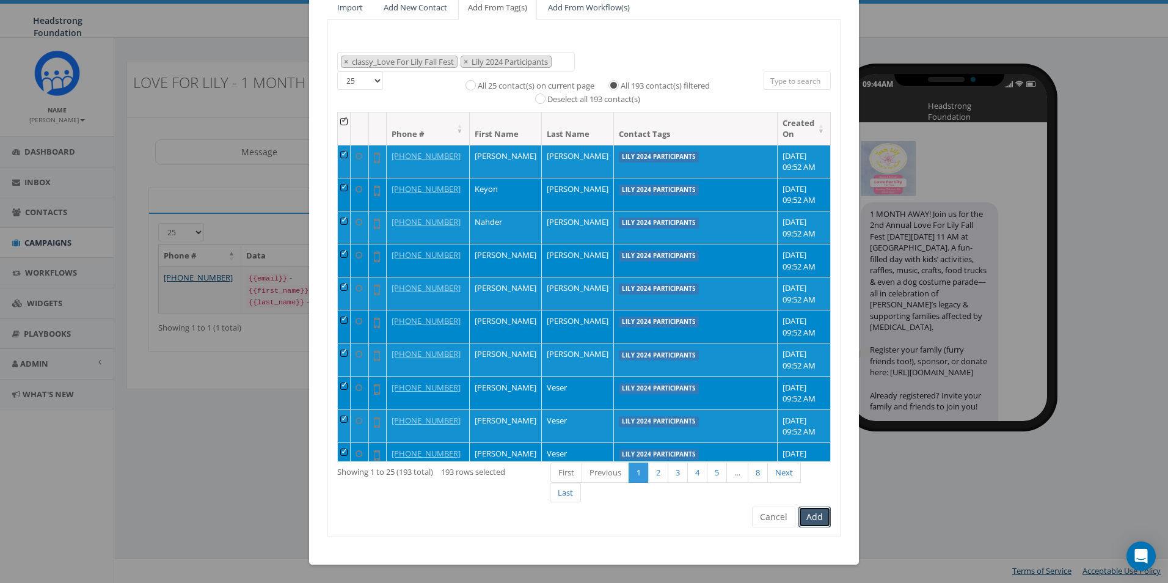
click at [823, 517] on button "Add" at bounding box center [815, 517] width 32 height 21
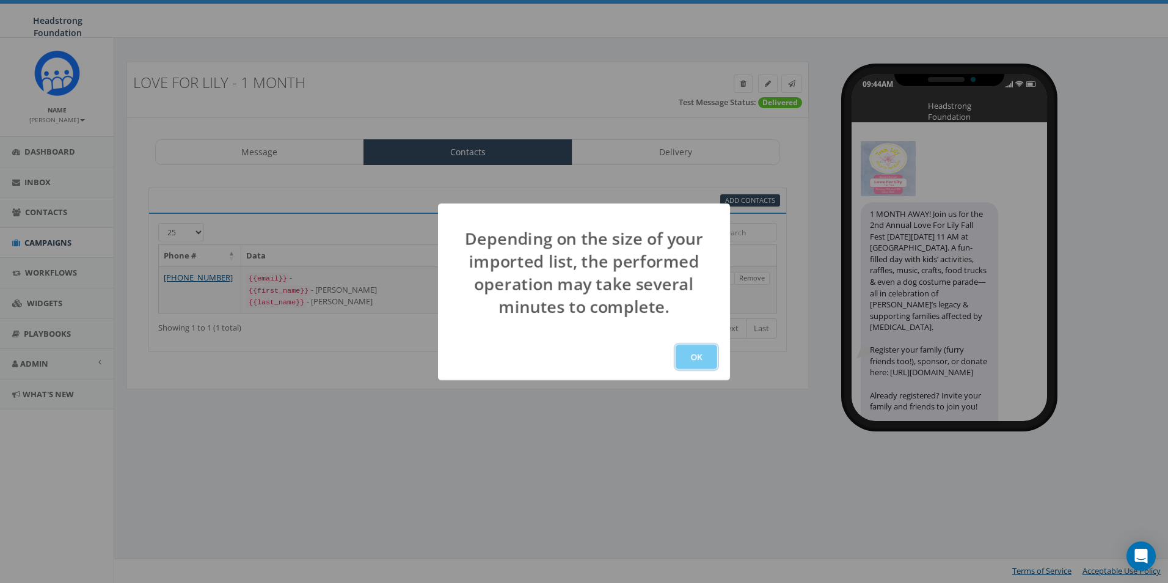
click at [700, 357] on button "OK" at bounding box center [697, 357] width 42 height 24
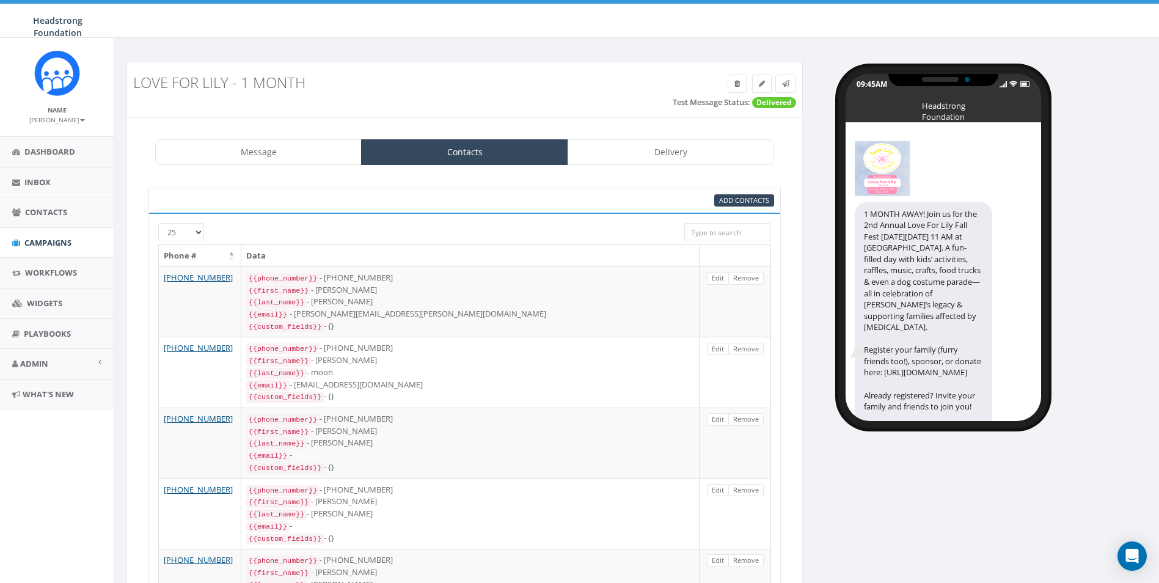
click at [724, 224] on input "search" at bounding box center [727, 232] width 87 height 18
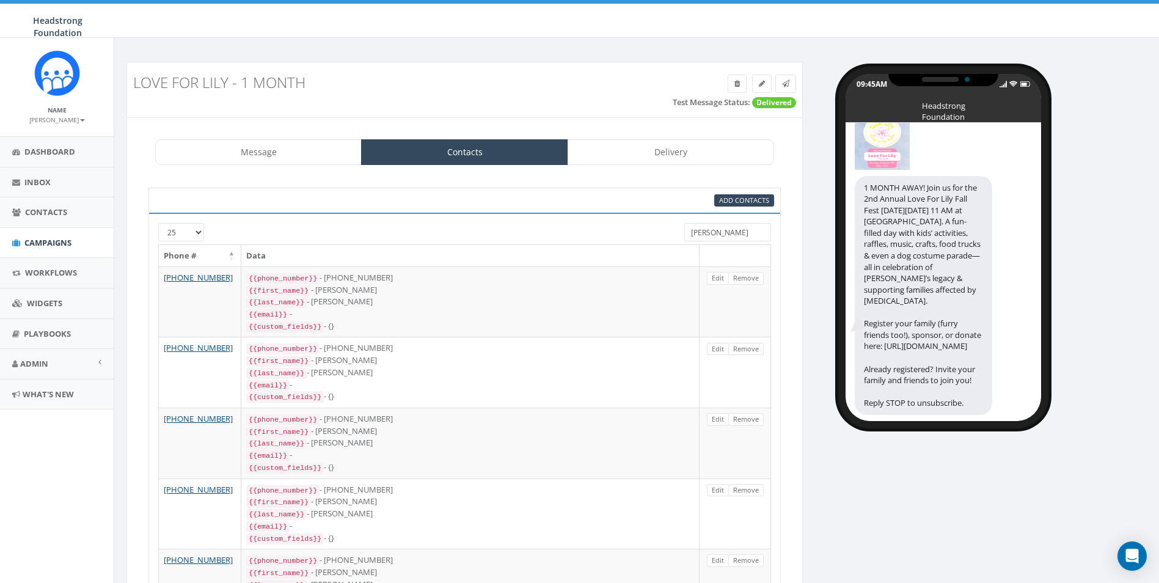
drag, startPoint x: 725, startPoint y: 230, endPoint x: 632, endPoint y: 222, distance: 93.8
click at [633, 224] on div "25 50 100 [PERSON_NAME]" at bounding box center [464, 233] width 631 height 21
type input "[PERSON_NAME]"
click at [650, 148] on link "Delivery" at bounding box center [671, 152] width 207 height 26
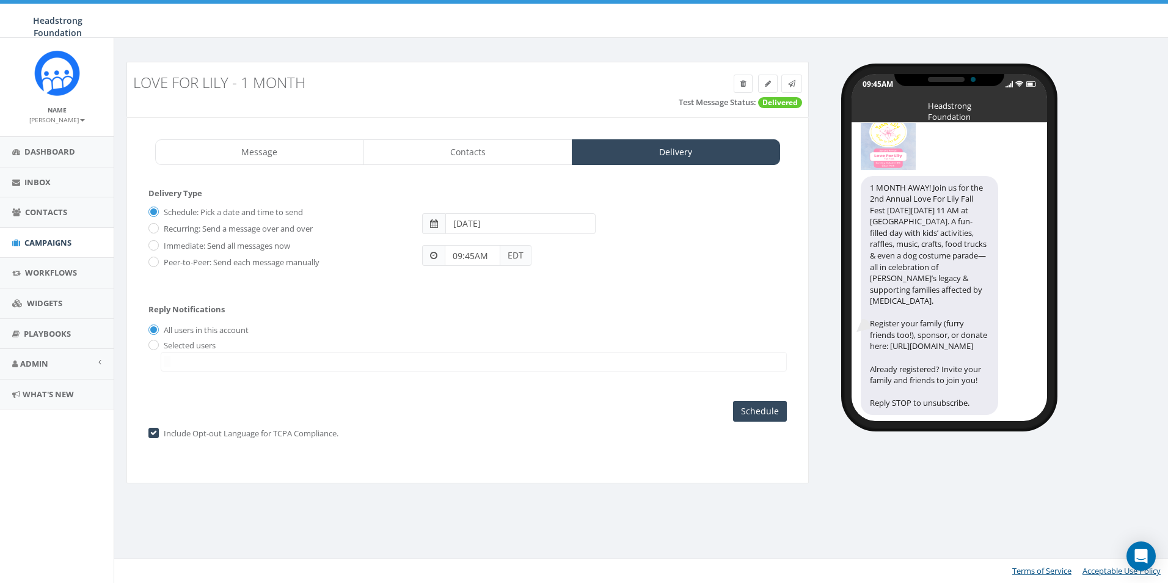
click at [509, 218] on input "[DATE]" at bounding box center [520, 223] width 150 height 21
click at [543, 283] on td "5" at bounding box center [550, 284] width 18 height 18
click at [601, 272] on div "Schedule: Pick a date and time to send Recurring: Send a message over and over …" at bounding box center [467, 241] width 639 height 79
click at [460, 254] on input "09:45AM" at bounding box center [473, 255] width 56 height 21
drag, startPoint x: 559, startPoint y: 218, endPoint x: 536, endPoint y: 240, distance: 32.0
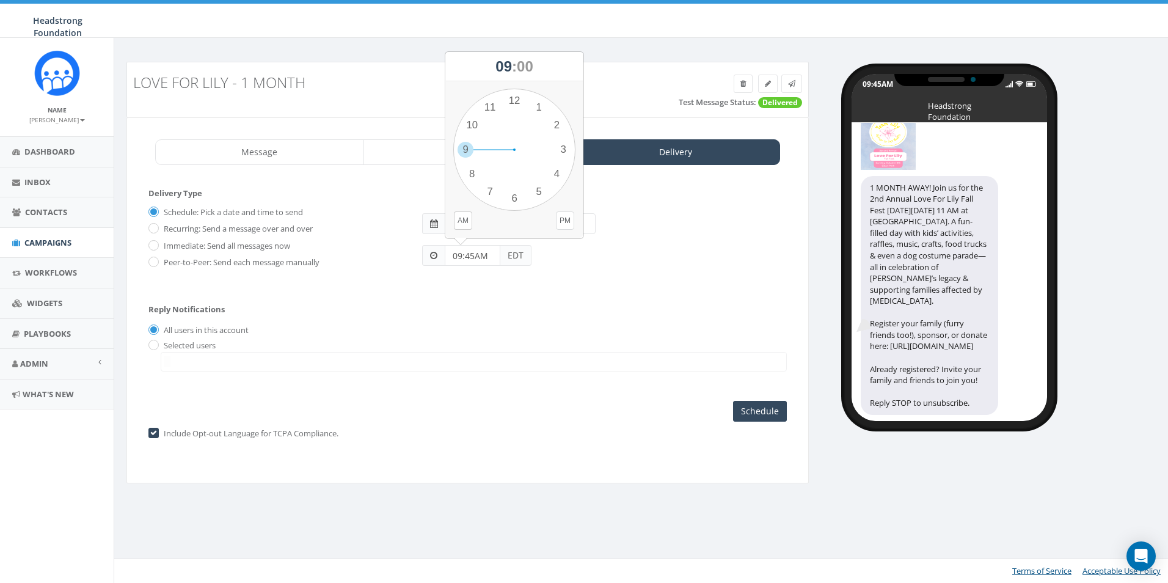
click at [560, 218] on button "PM" at bounding box center [565, 220] width 18 height 18
click at [475, 258] on input "09:45AM" at bounding box center [473, 255] width 56 height 21
click at [494, 199] on div "1 2 3 4 5 6 7 8 9 10 11 12 00 05 10 15 20 25 30 35 40 45 50 55" at bounding box center [514, 150] width 122 height 122
click at [515, 103] on div "1 2 3 4 5 6 7 8 9 10 11 12 00 05 10 15 20 25 30 35 40 45 50 55" at bounding box center [514, 150] width 122 height 122
type input "07:00PM"
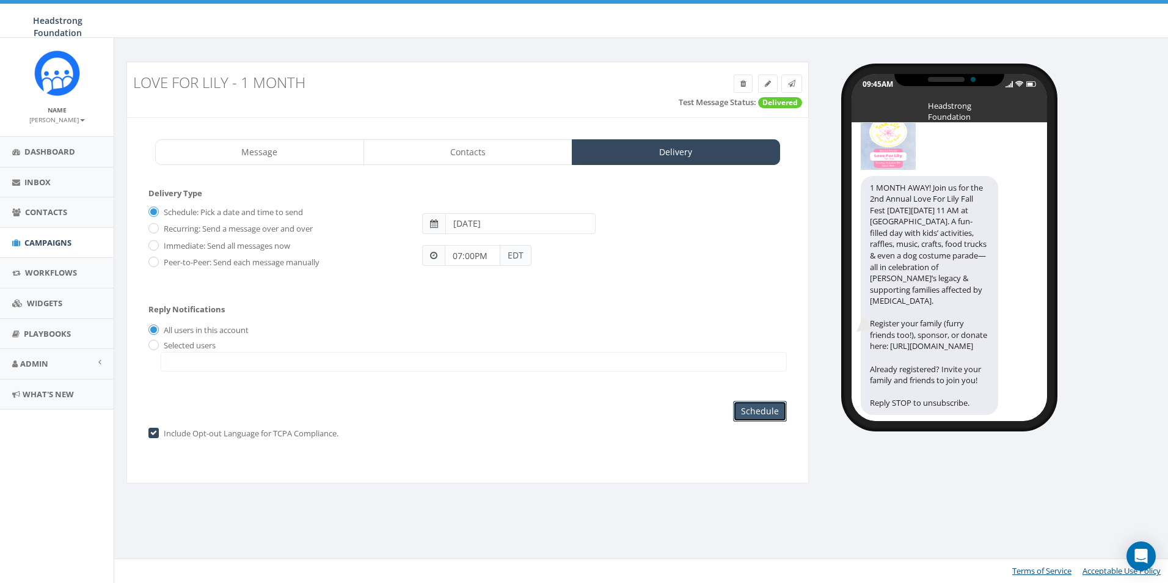
click at [757, 409] on input "Schedule" at bounding box center [760, 411] width 54 height 21
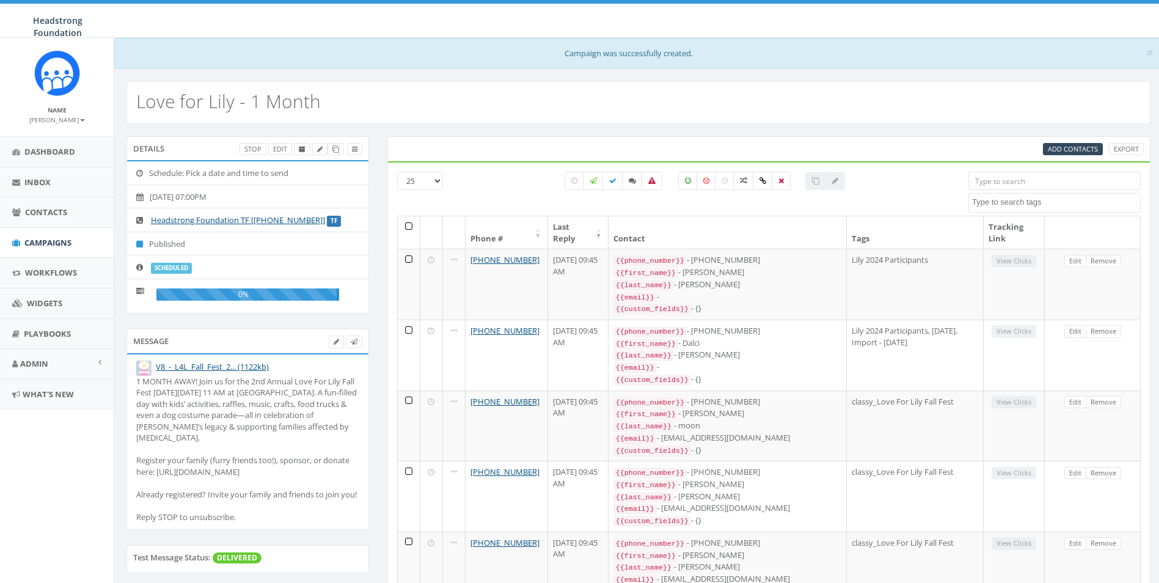
select select
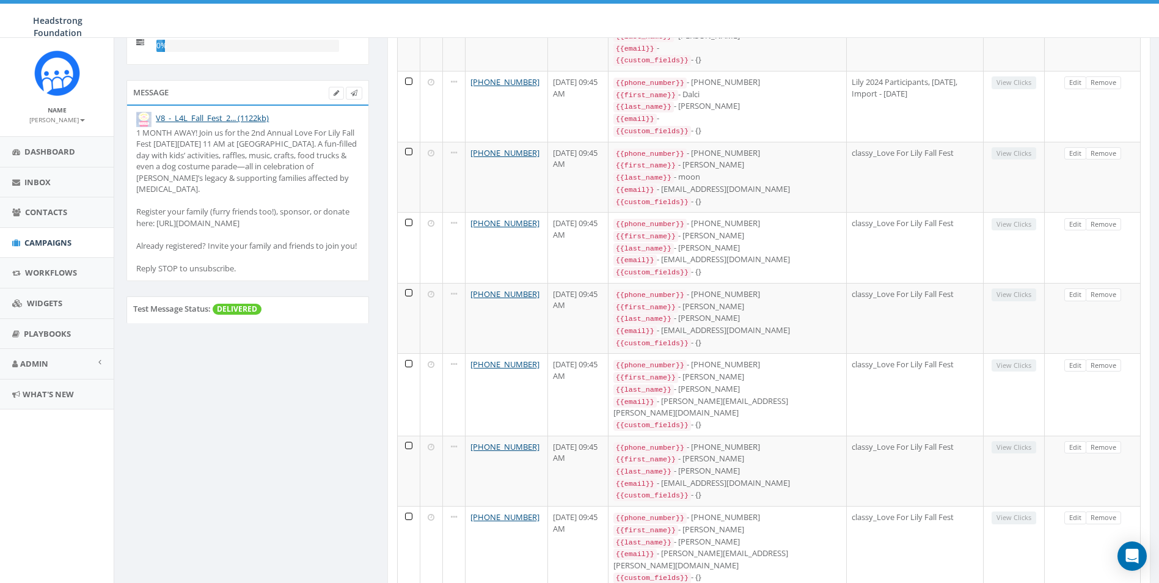
scroll to position [509, 0]
